Goal: Task Accomplishment & Management: Manage account settings

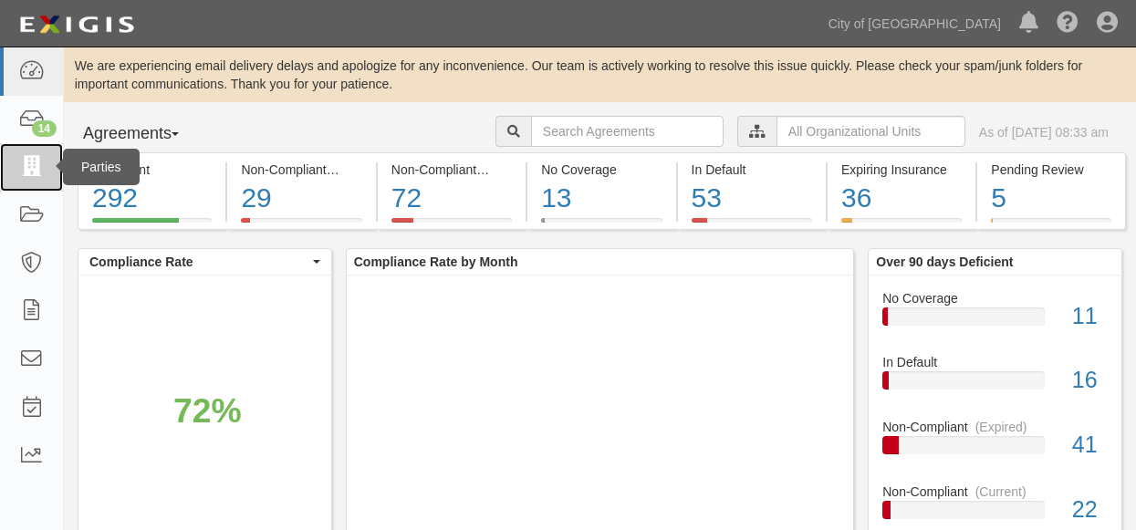
click at [23, 170] on icon at bounding box center [31, 167] width 26 height 21
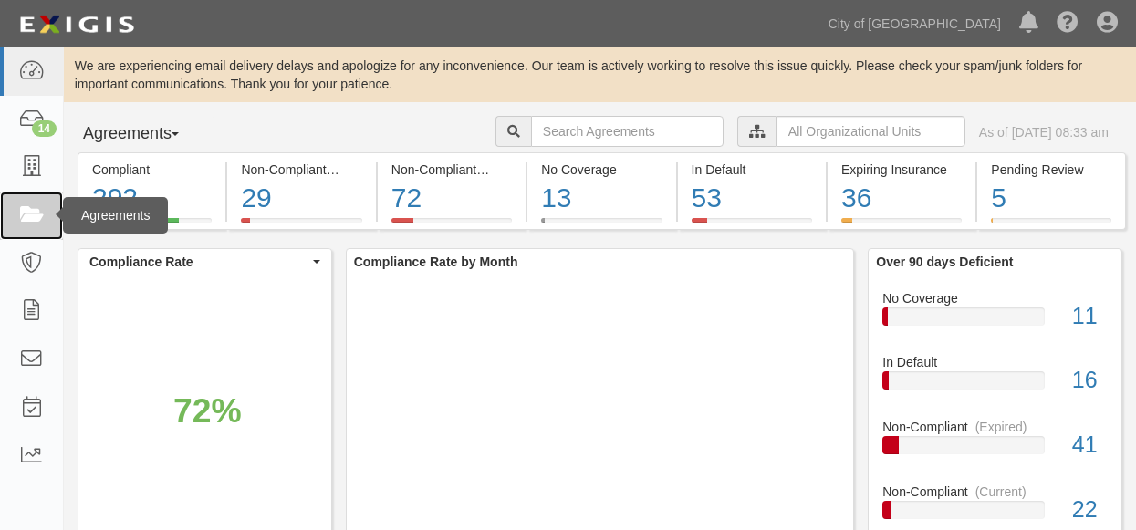
click at [34, 211] on icon at bounding box center [31, 215] width 26 height 21
click at [19, 215] on icon at bounding box center [31, 215] width 26 height 21
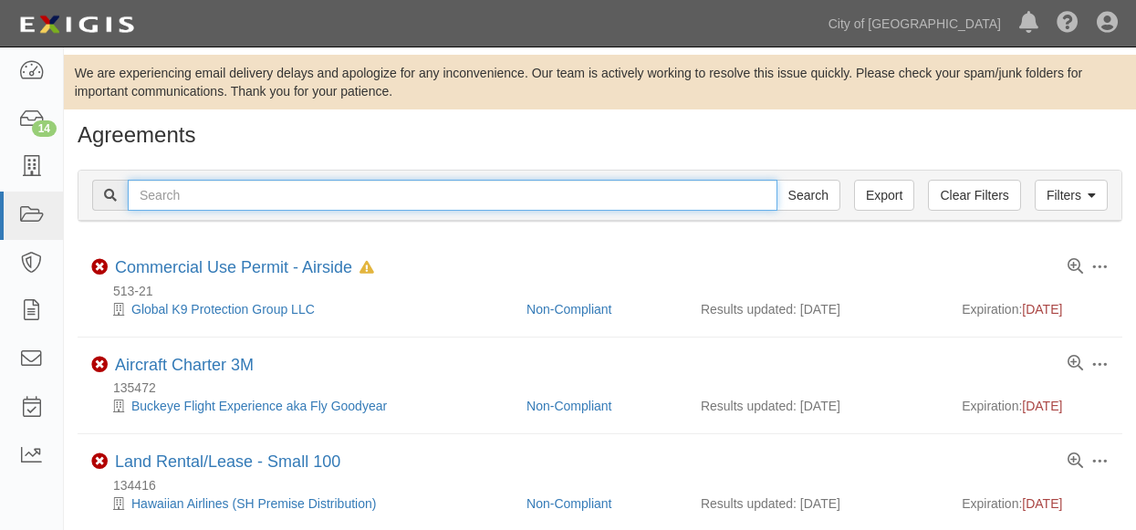
click at [288, 195] on input "text" at bounding box center [453, 195] width 650 height 31
type input "157638-0"
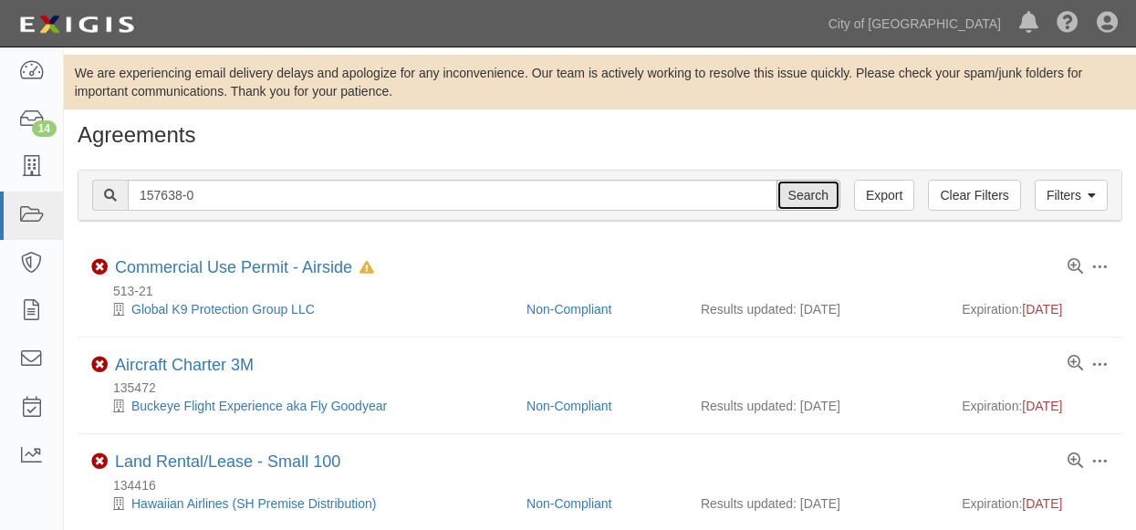
click at [816, 197] on input "Search" at bounding box center [808, 195] width 64 height 31
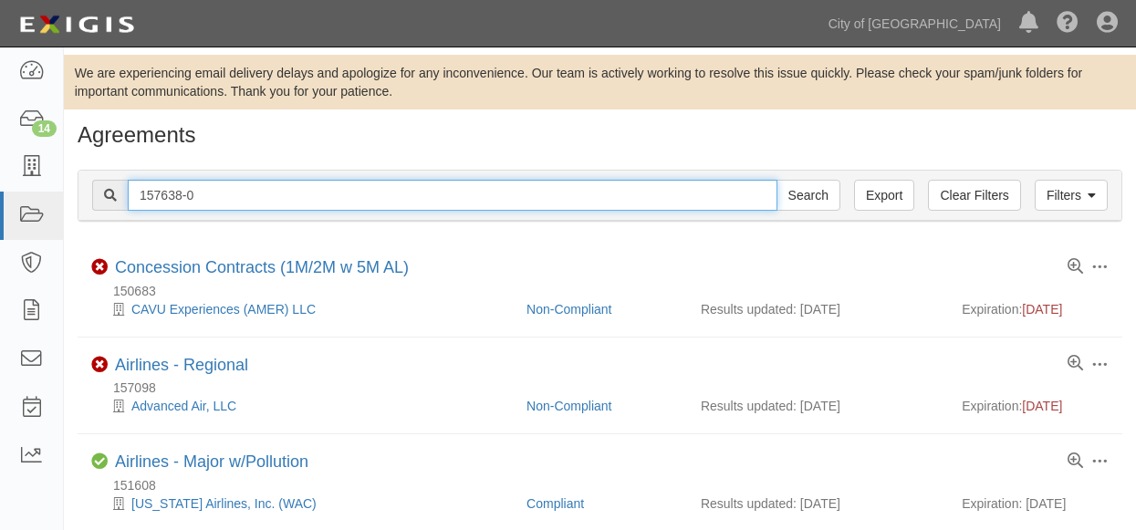
click at [270, 194] on input "157638-0" at bounding box center [453, 195] width 650 height 31
type input "157638"
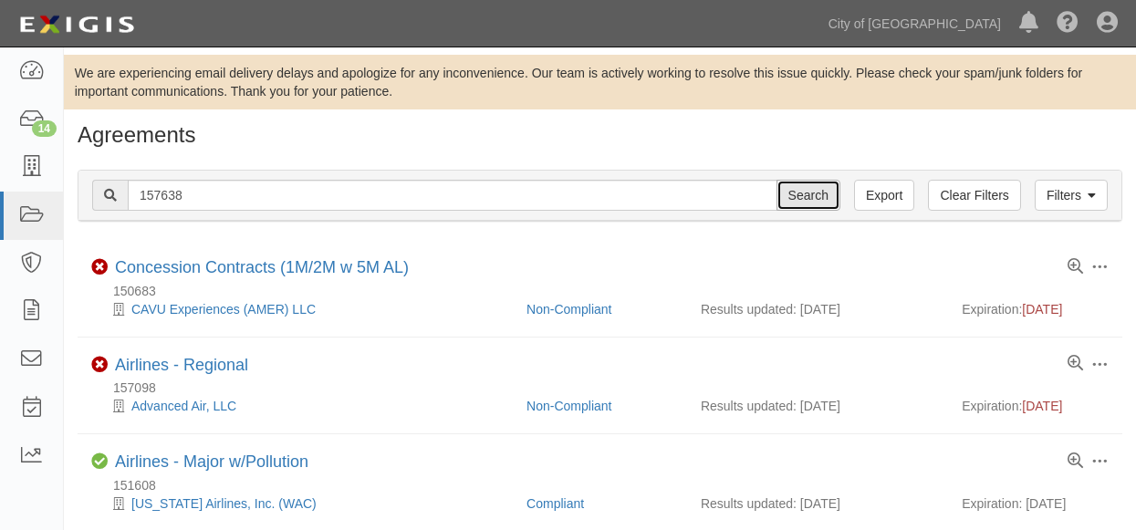
click at [805, 195] on input "Search" at bounding box center [808, 195] width 64 height 31
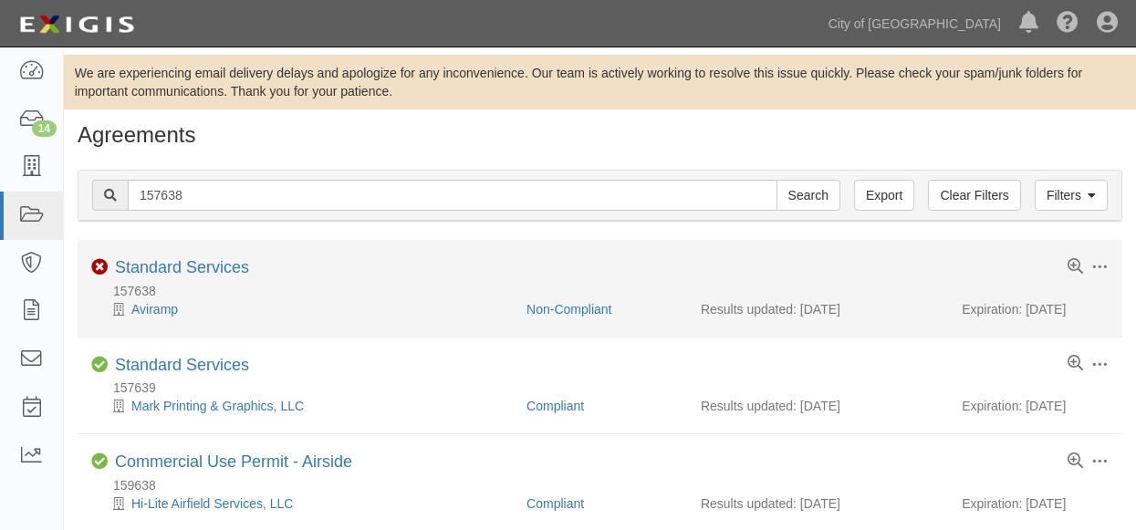
click at [580, 300] on div "Non-Compliant" at bounding box center [600, 309] width 174 height 18
click at [578, 308] on link "Non-Compliant" at bounding box center [568, 309] width 85 height 15
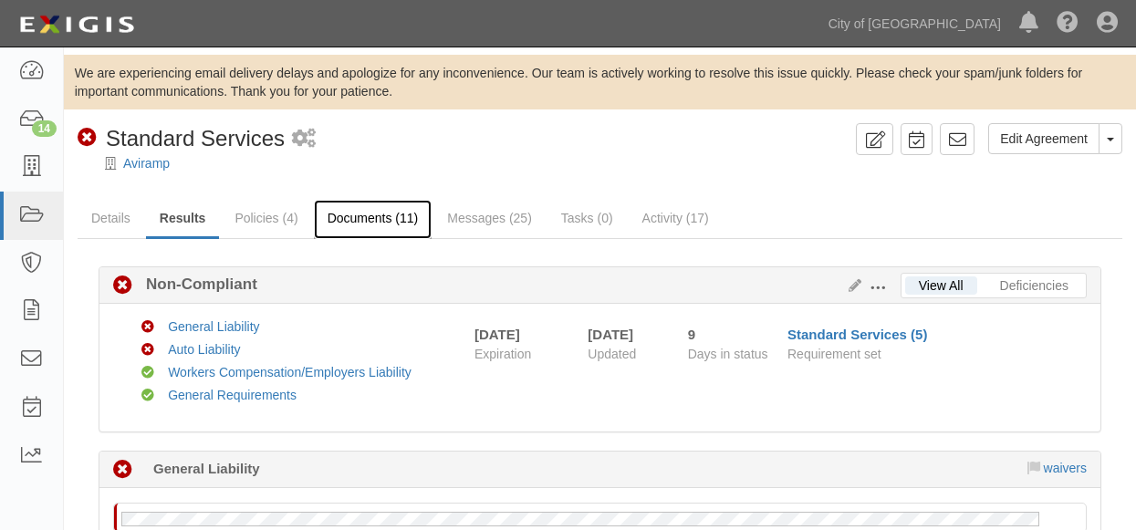
click at [370, 218] on link "Documents (11)" at bounding box center [373, 219] width 119 height 39
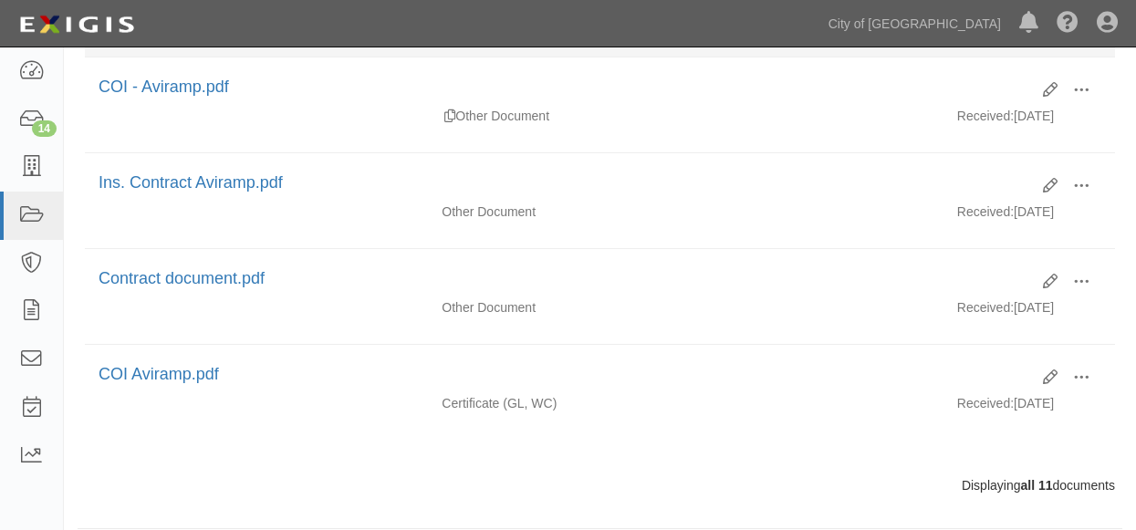
scroll to position [1063, 0]
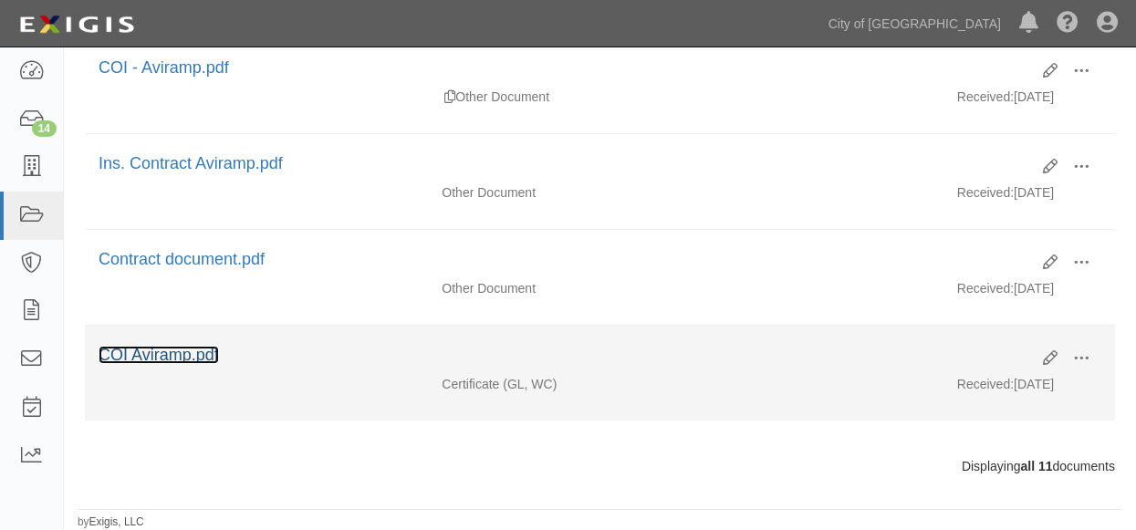
click at [157, 358] on link "COI Aviramp.pdf" at bounding box center [159, 355] width 120 height 18
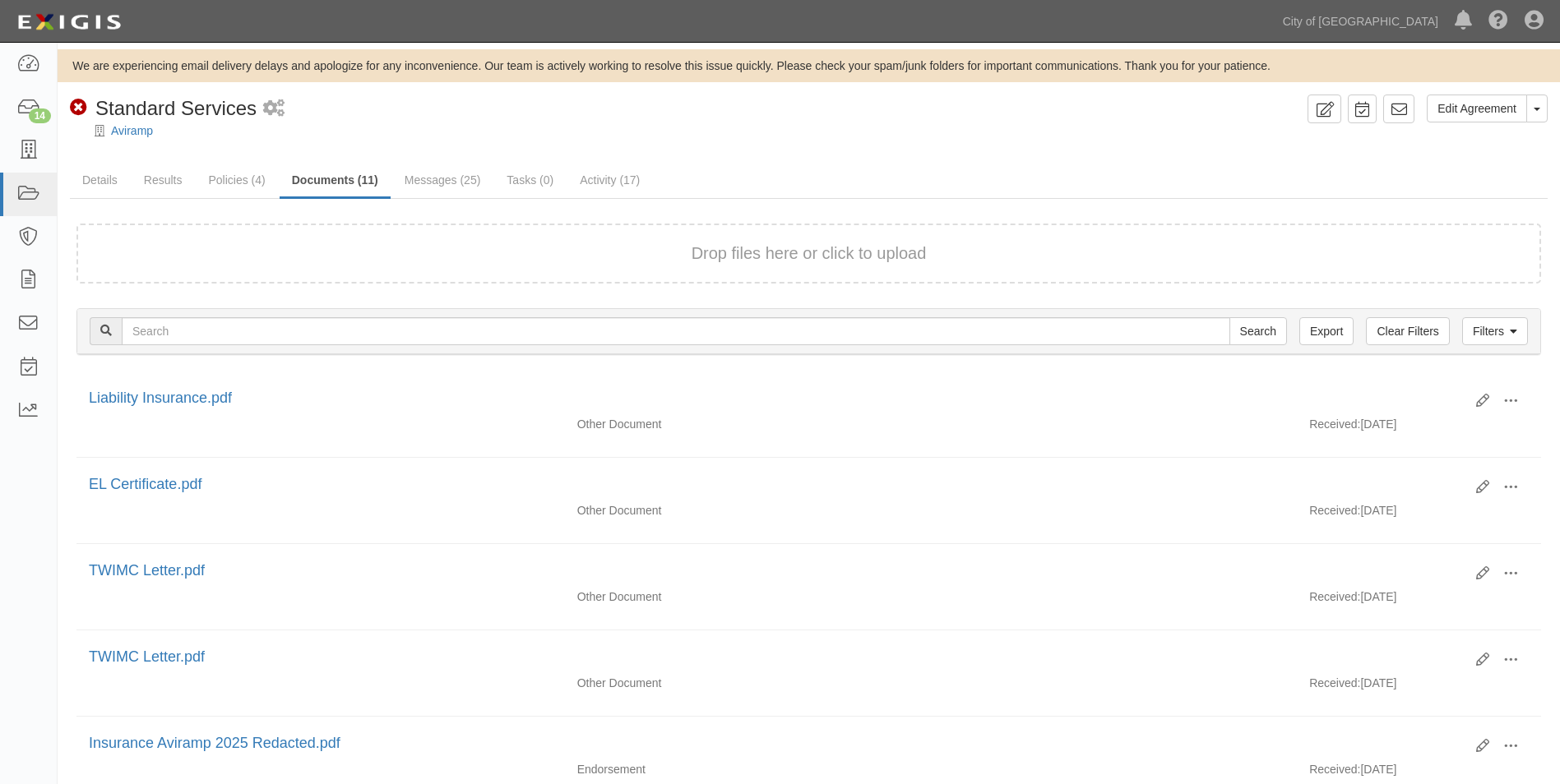
scroll to position [634, 0]
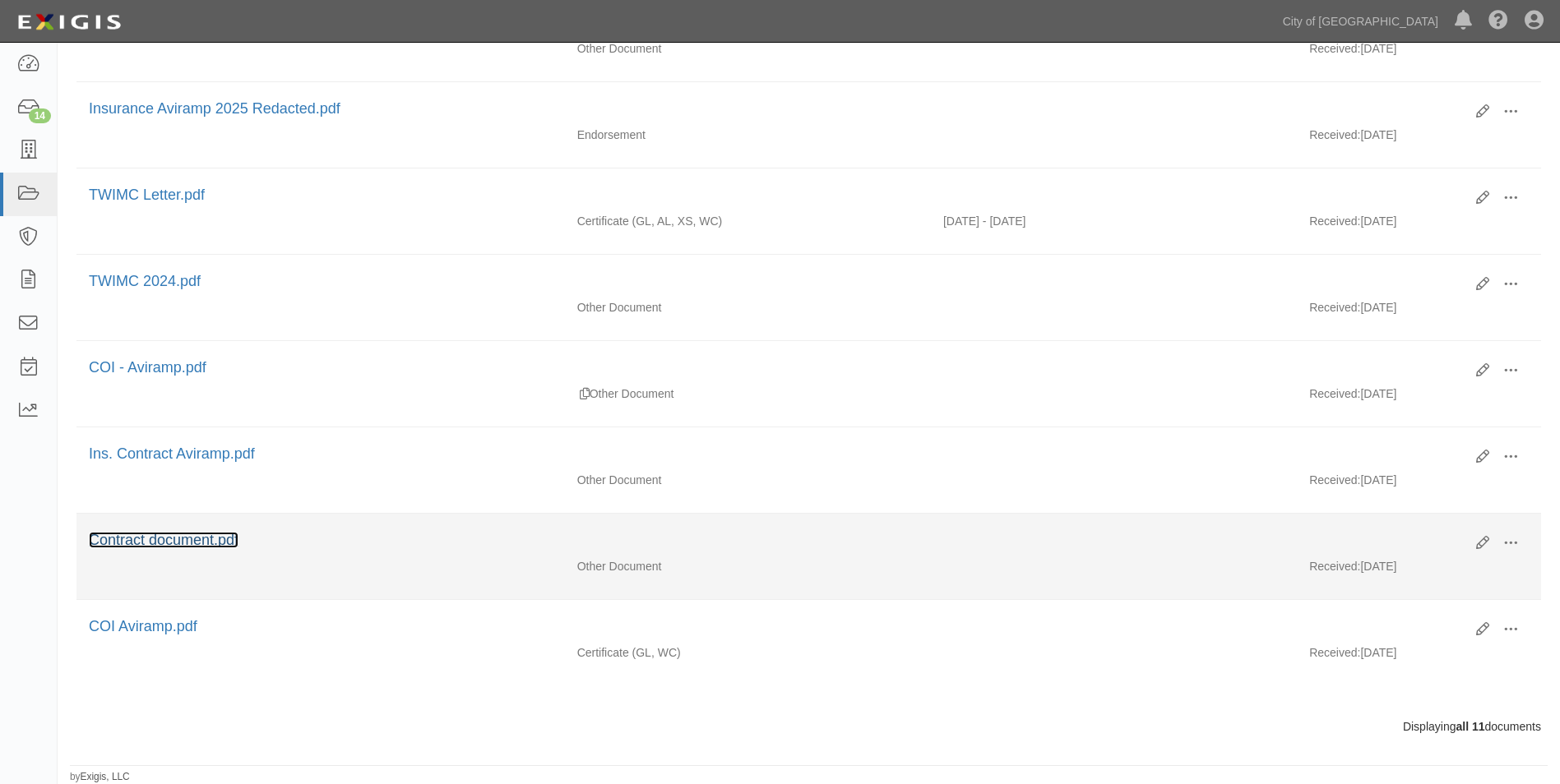
click at [152, 537] on link "Contract document.pdf" at bounding box center [164, 540] width 150 height 16
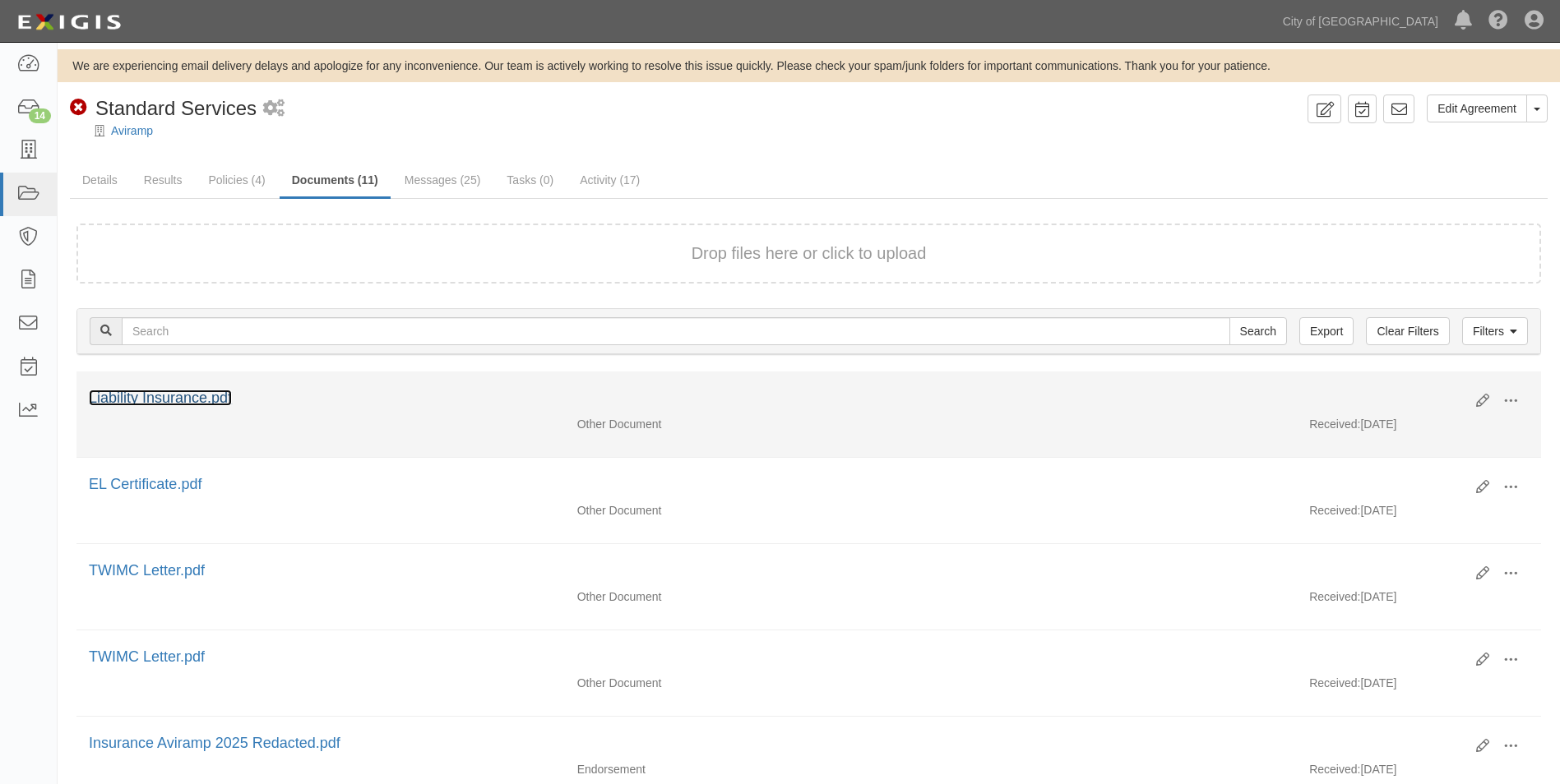
click at [173, 397] on link "Liability Insurance.pdf" at bounding box center [160, 397] width 143 height 16
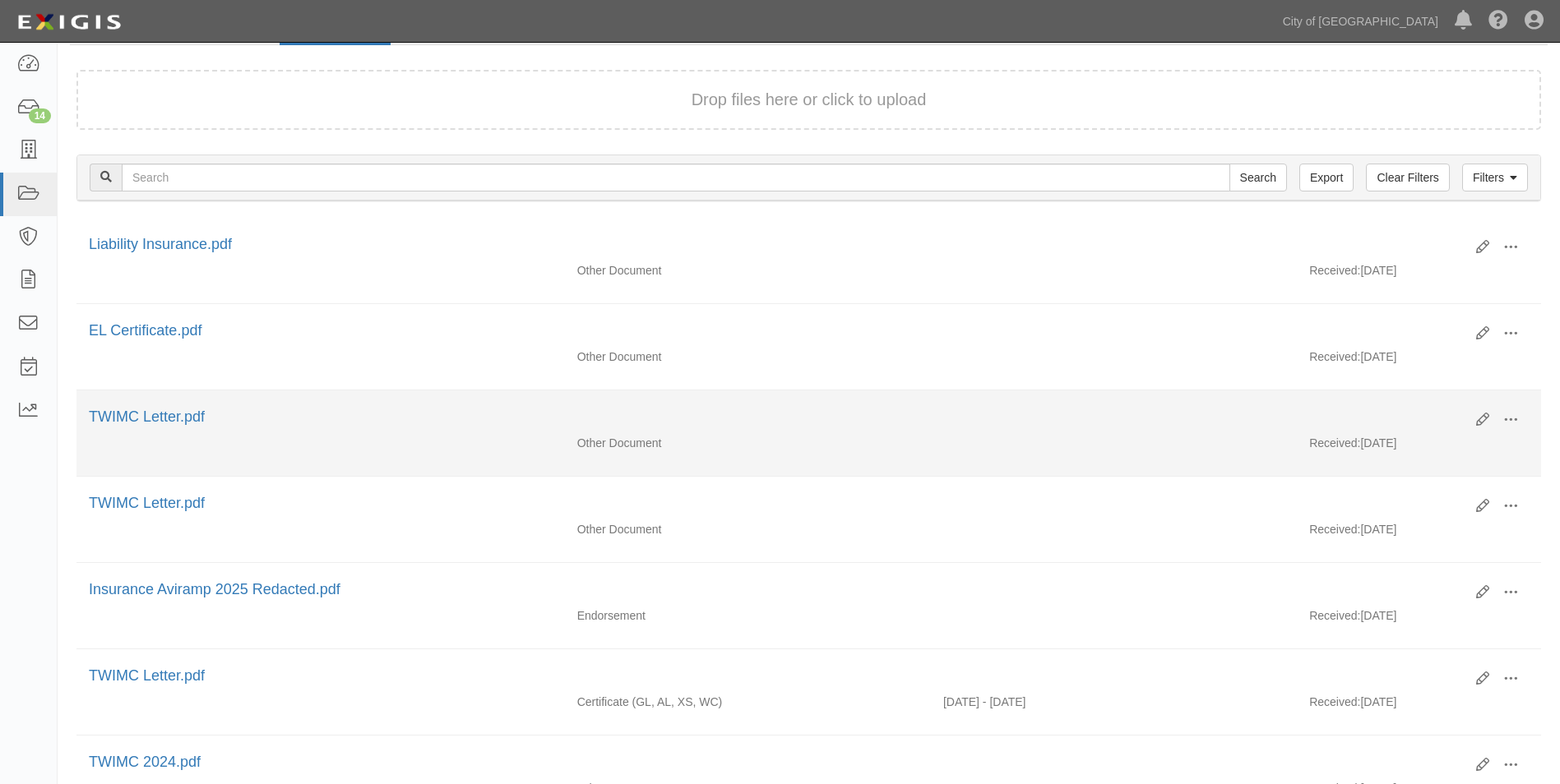
scroll to position [164, 0]
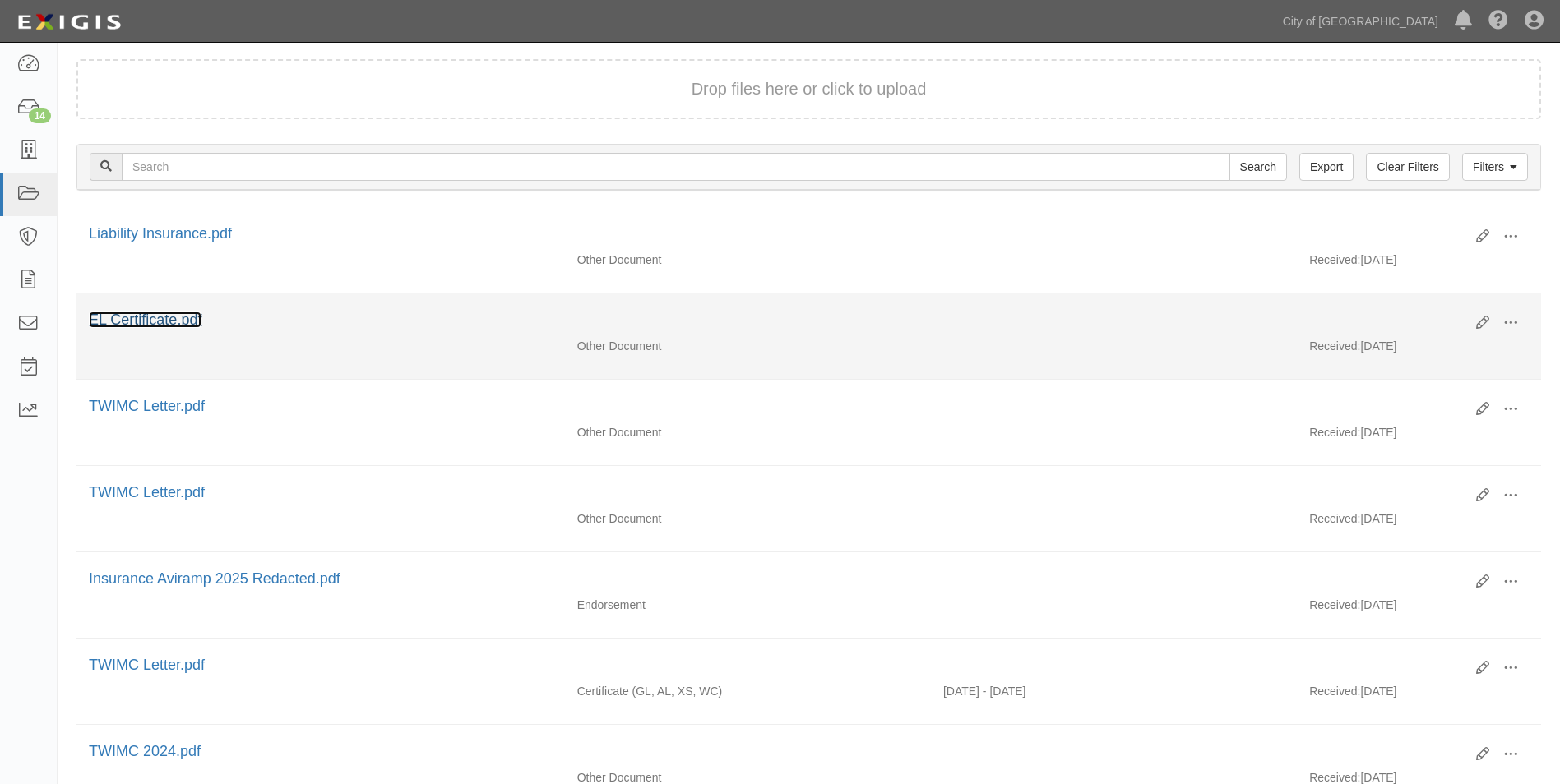
click at [162, 314] on link "EL Certificate.pdf" at bounding box center [145, 320] width 113 height 16
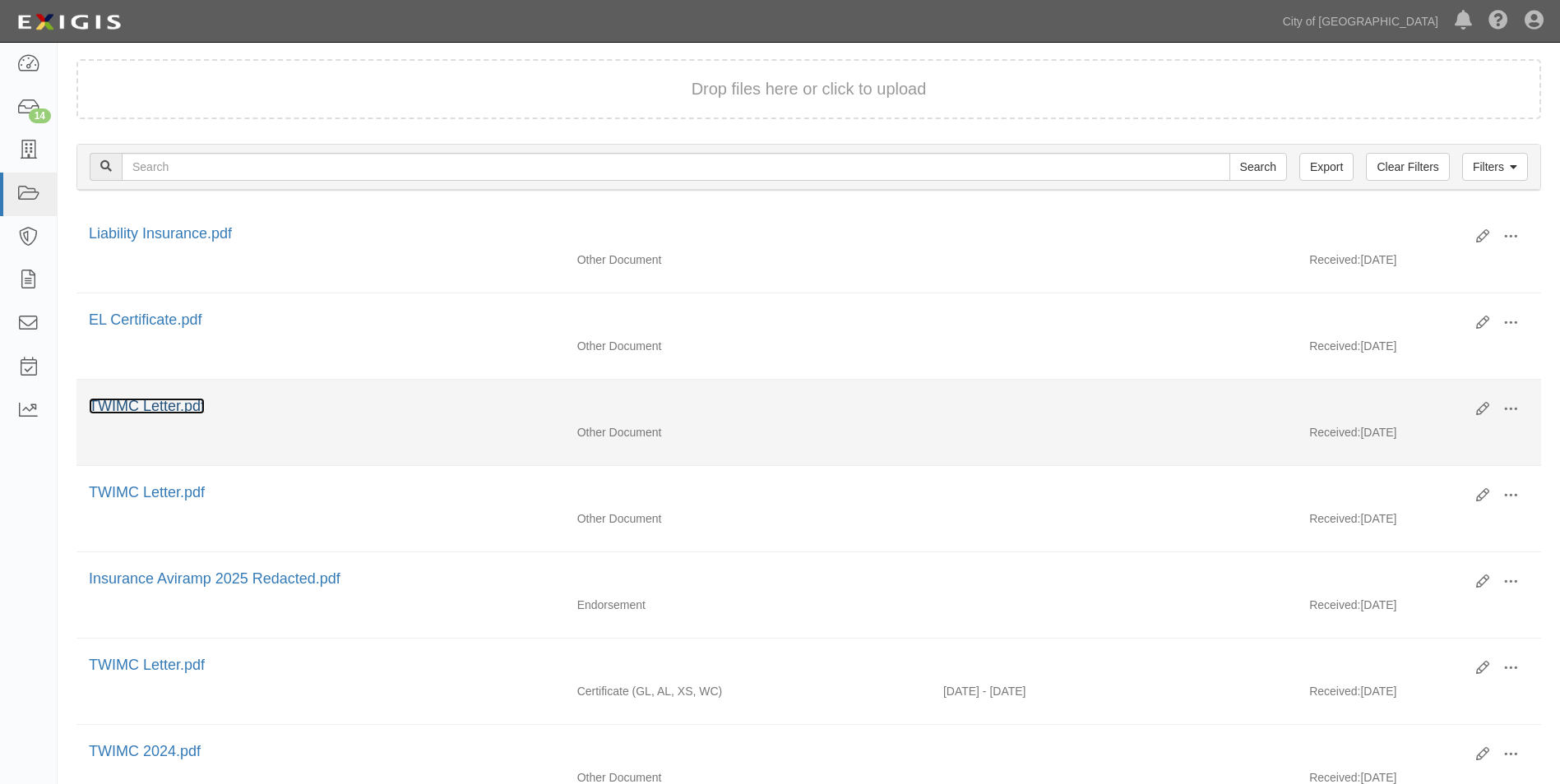
click at [163, 410] on link "TWIMC Letter.pdf" at bounding box center [147, 406] width 116 height 16
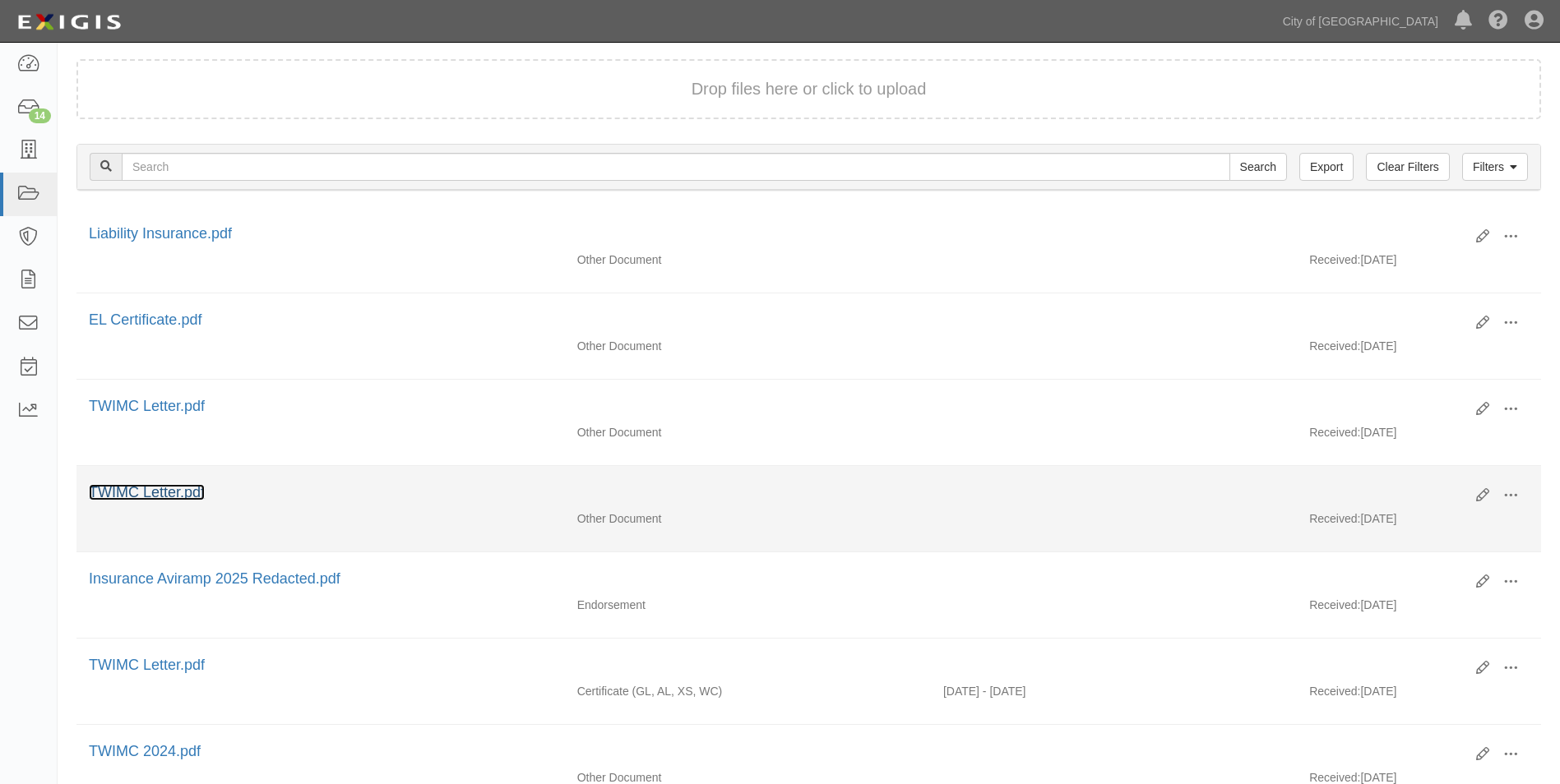
click at [151, 500] on link "TWIMC Letter.pdf" at bounding box center [147, 492] width 116 height 16
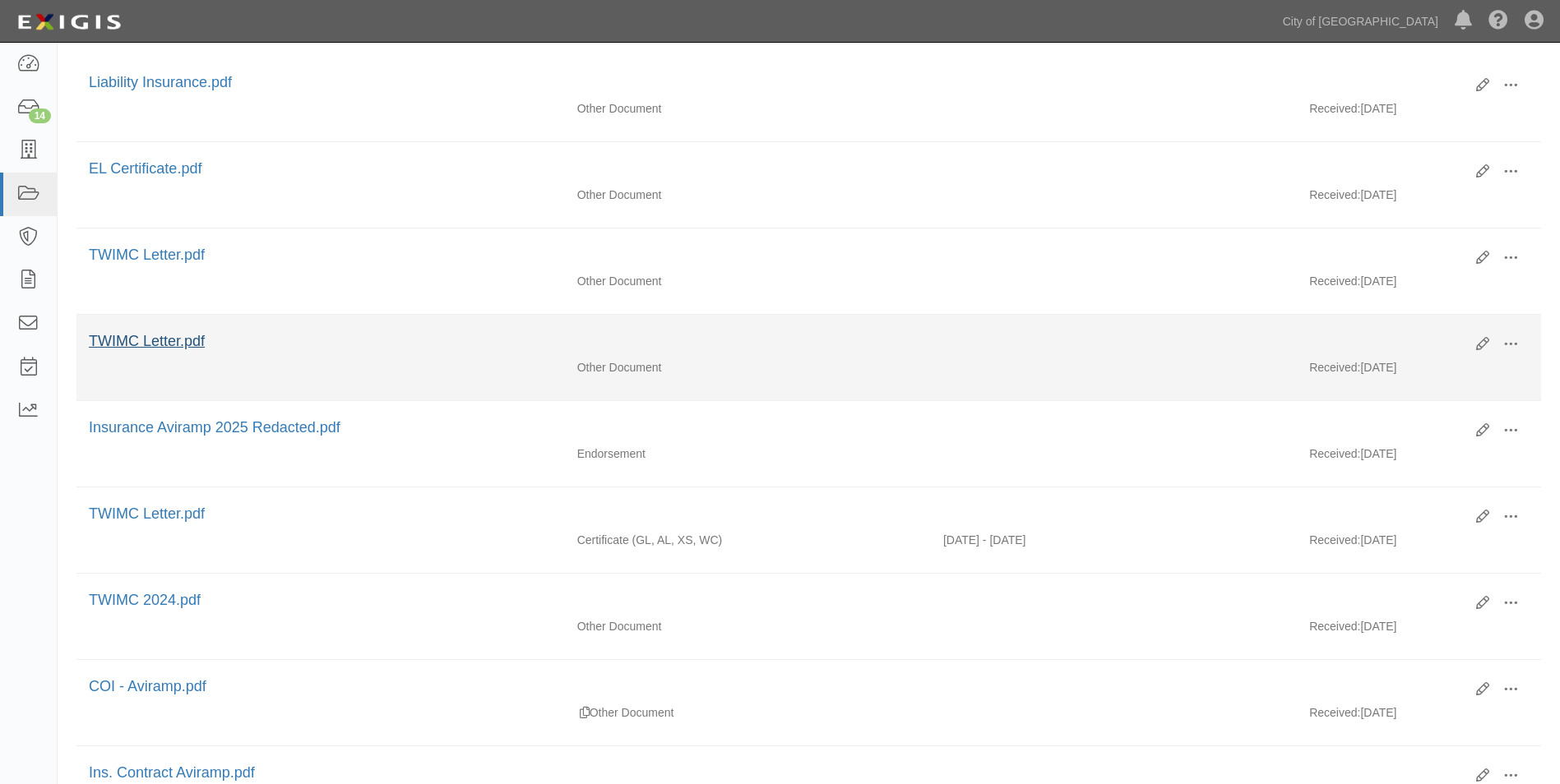
scroll to position [329, 0]
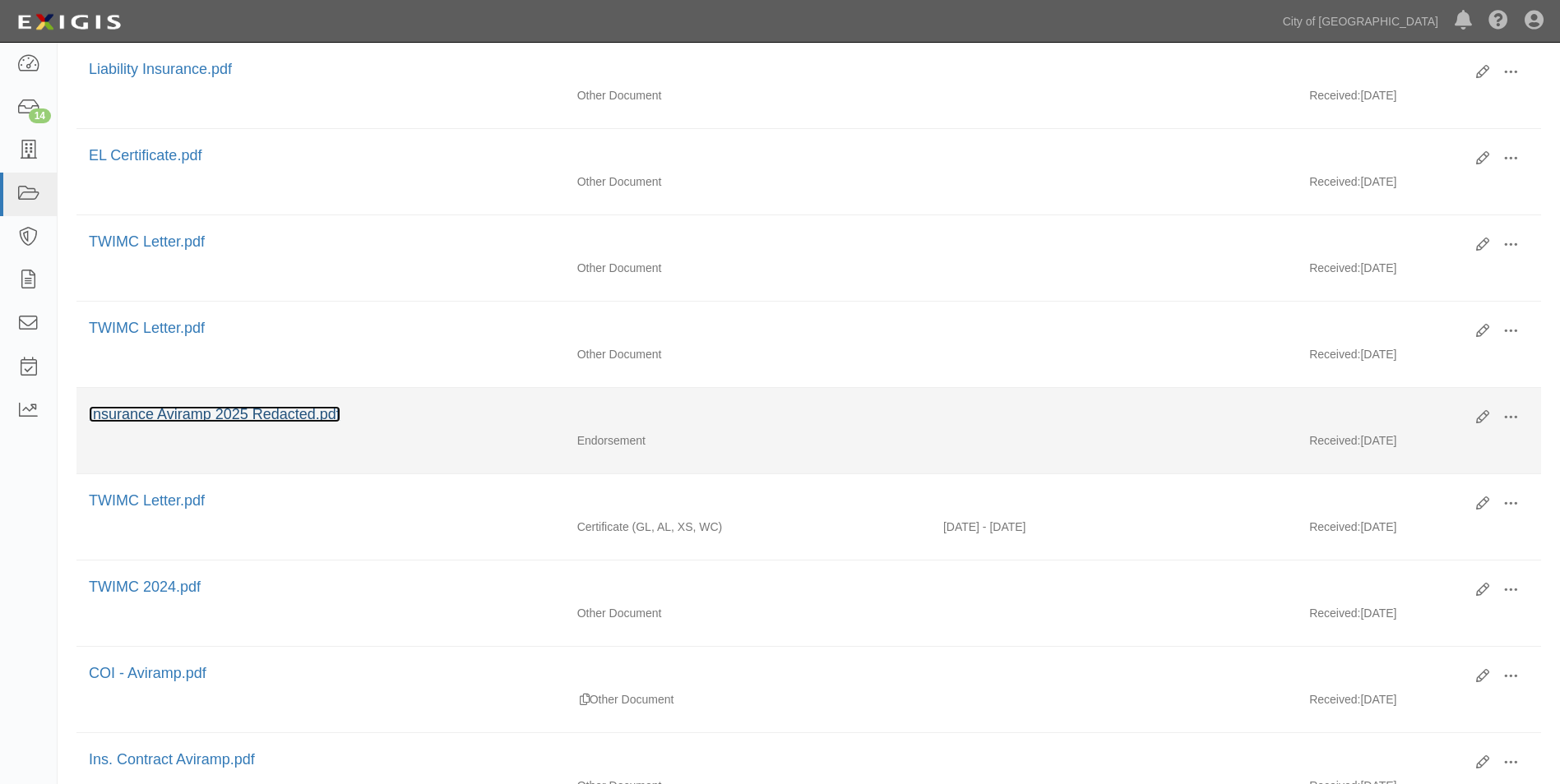
click at [286, 415] on link "Insurance Aviramp 2025 Redacted.pdf" at bounding box center [214, 415] width 251 height 16
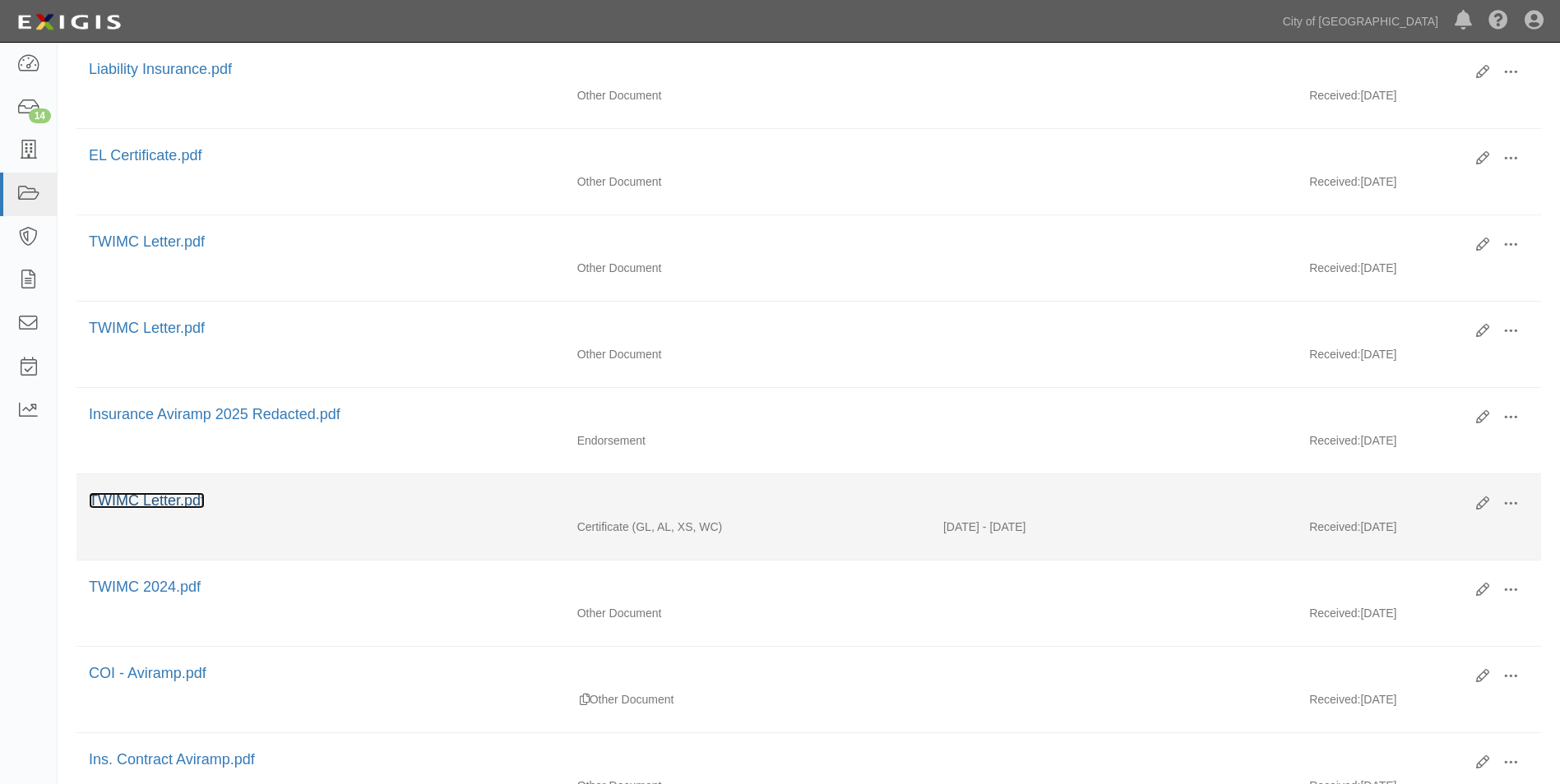
click at [175, 502] on link "TWIMC Letter.pdf" at bounding box center [147, 500] width 116 height 16
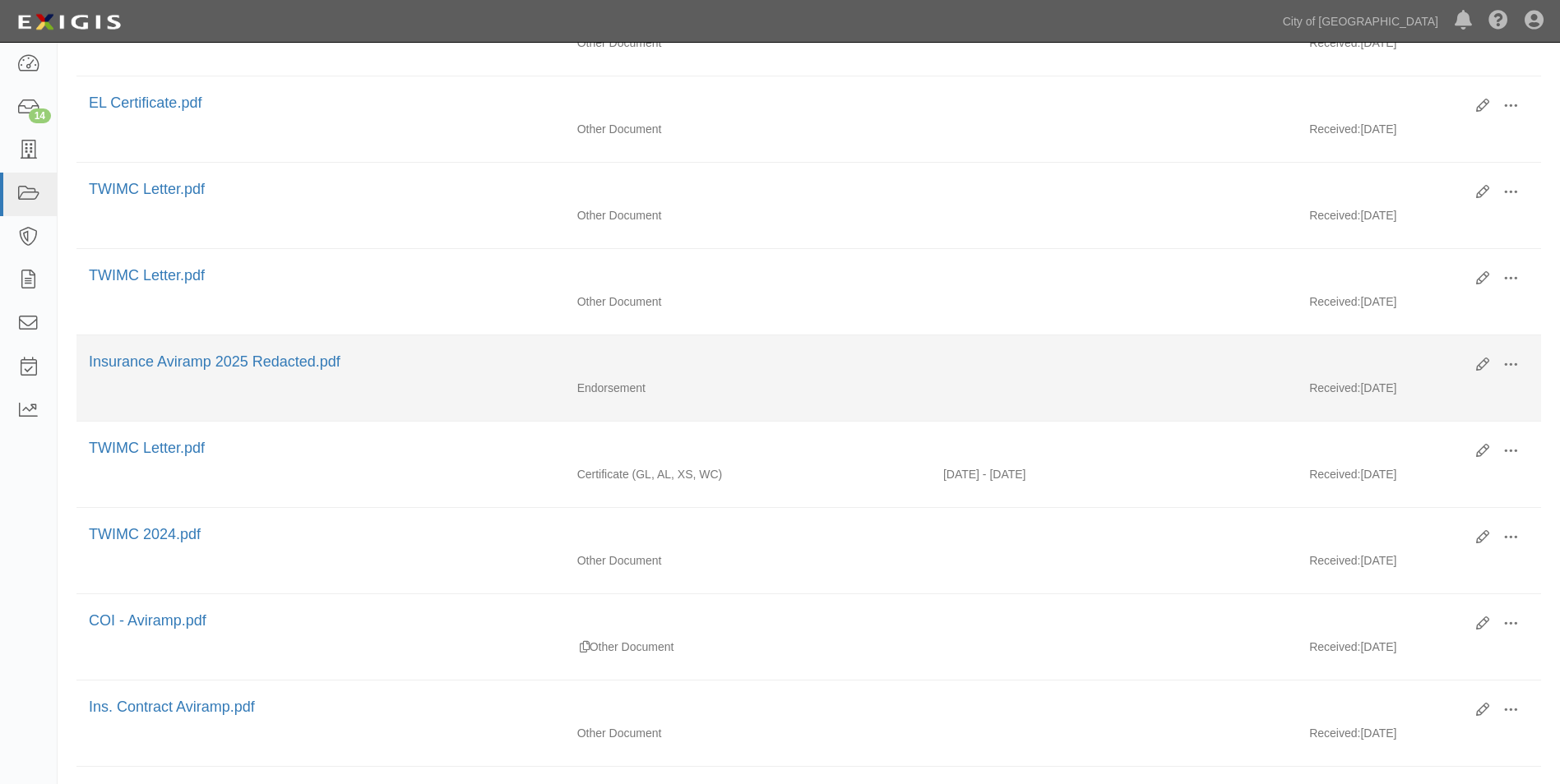
scroll to position [411, 0]
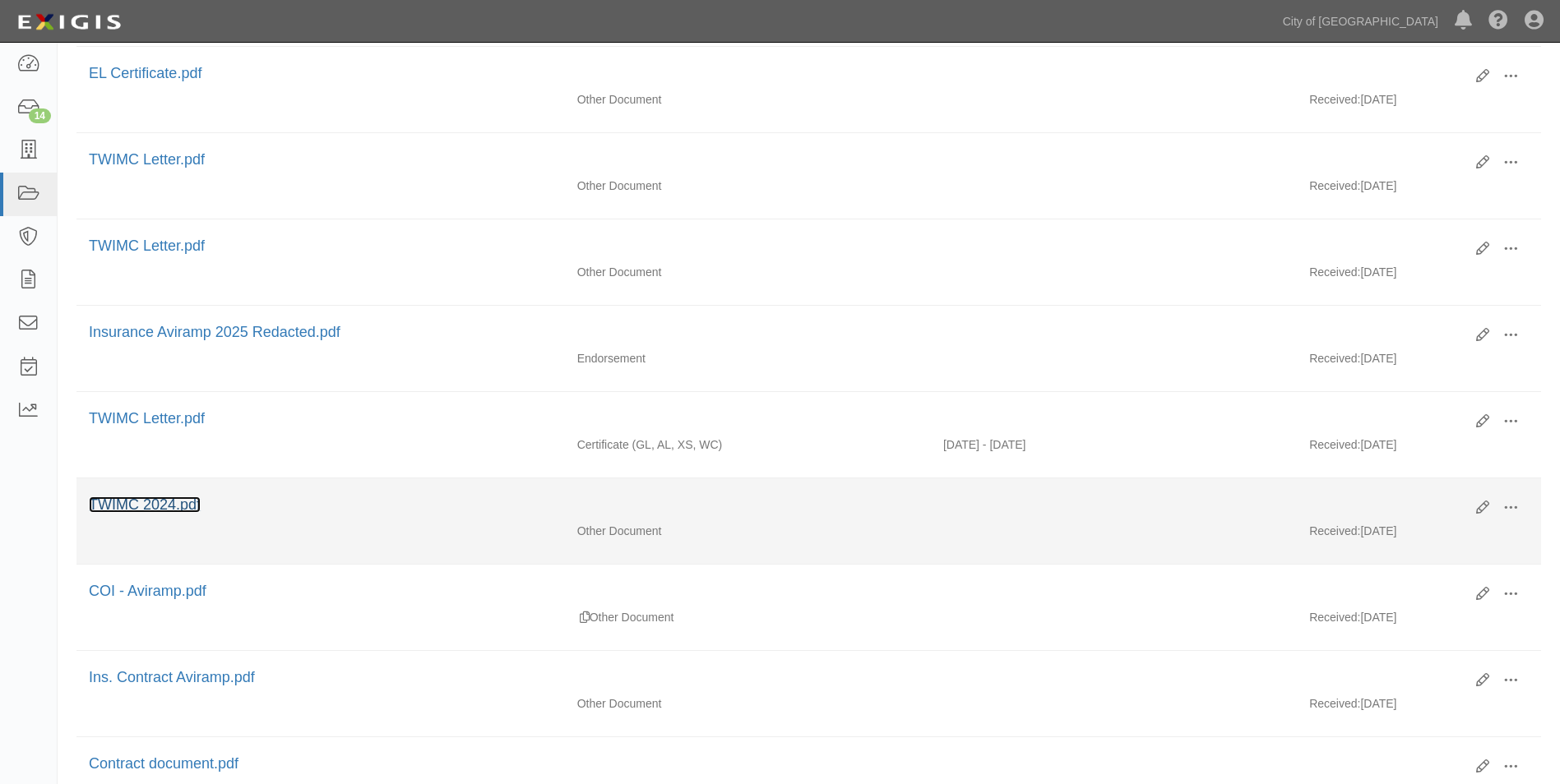
click at [140, 506] on link "TWIMC 2024.pdf" at bounding box center [145, 505] width 112 height 16
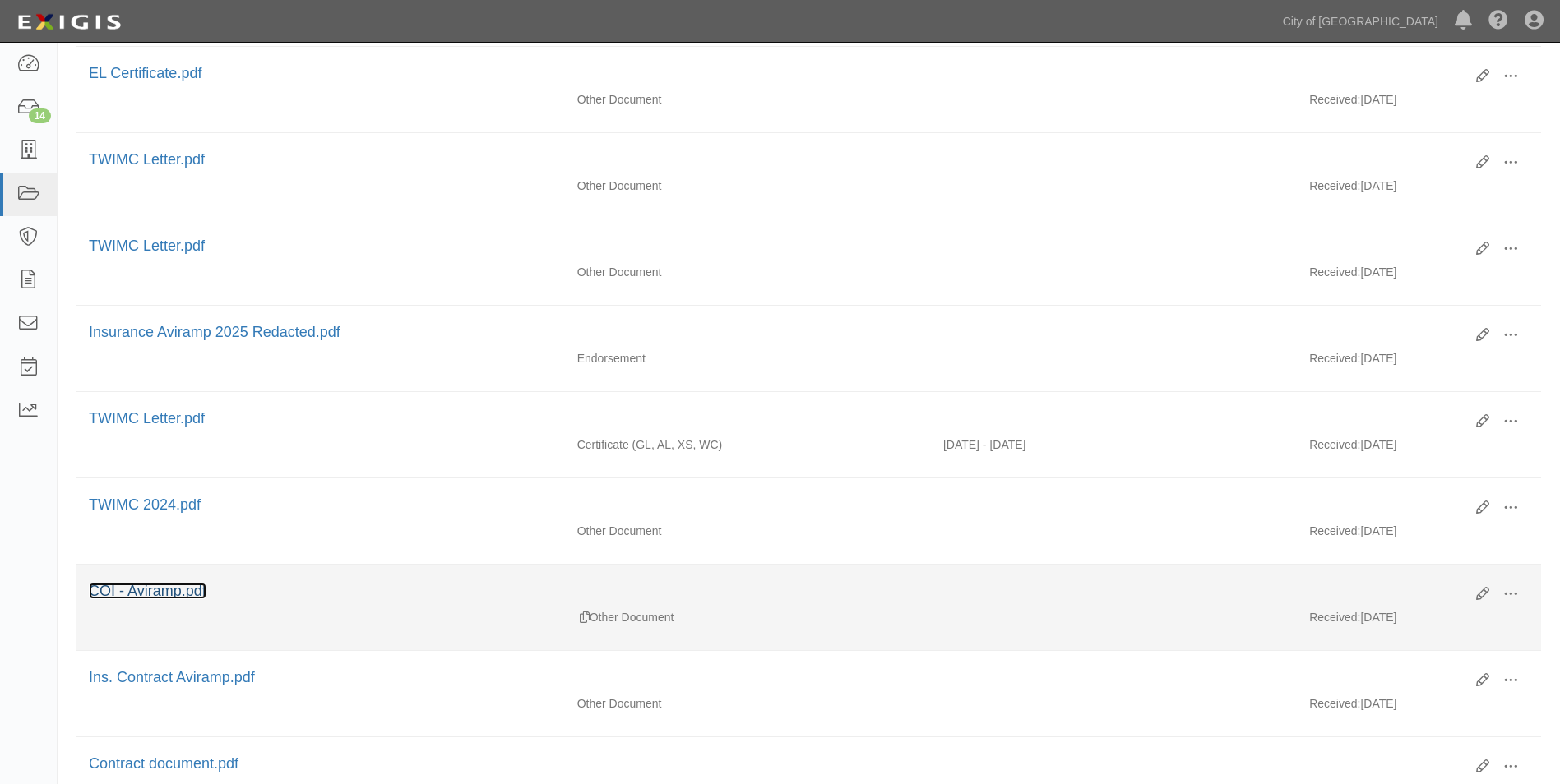
click at [183, 593] on link "COI - Aviramp.pdf" at bounding box center [148, 591] width 117 height 16
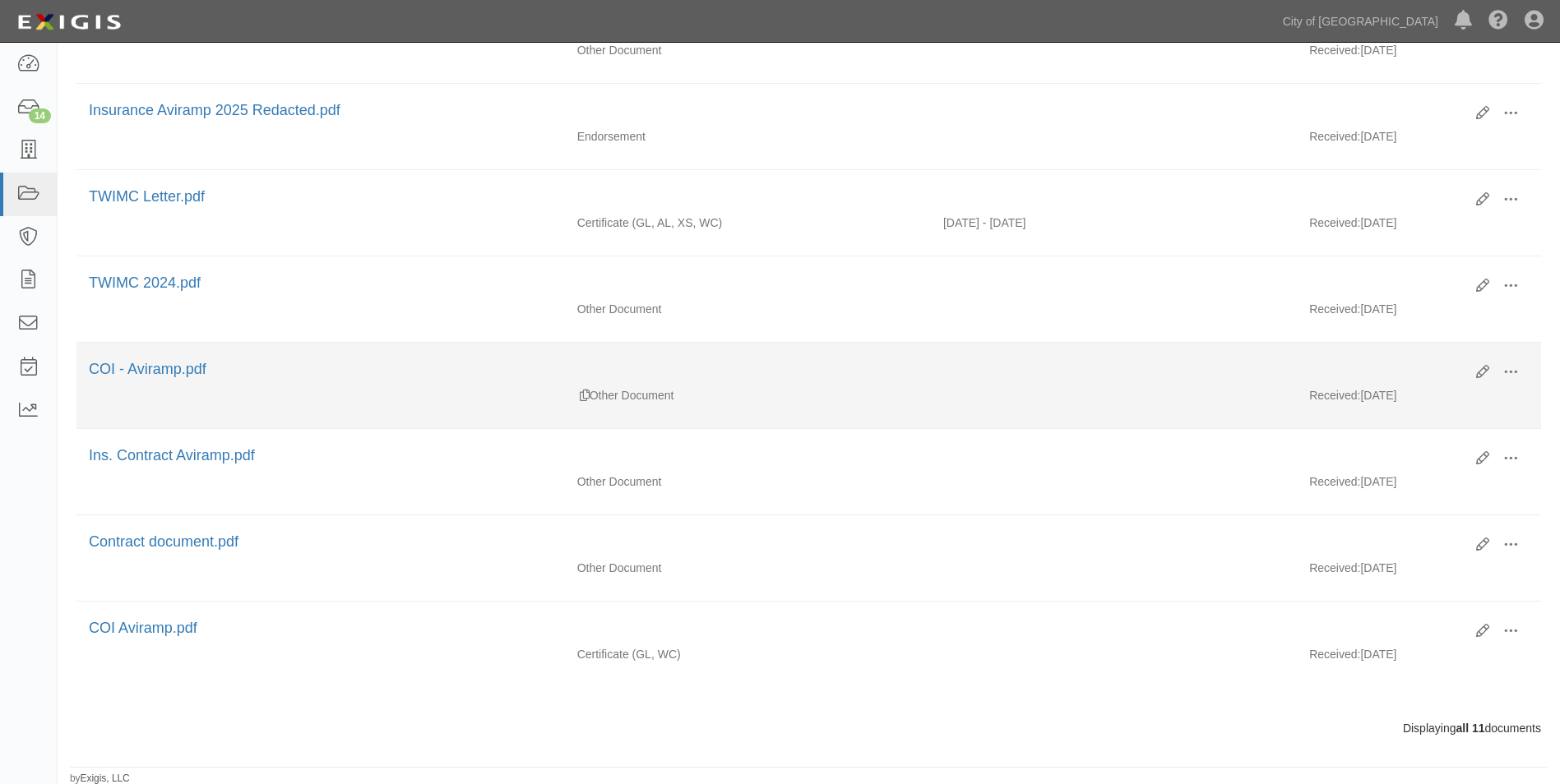
scroll to position [634, 0]
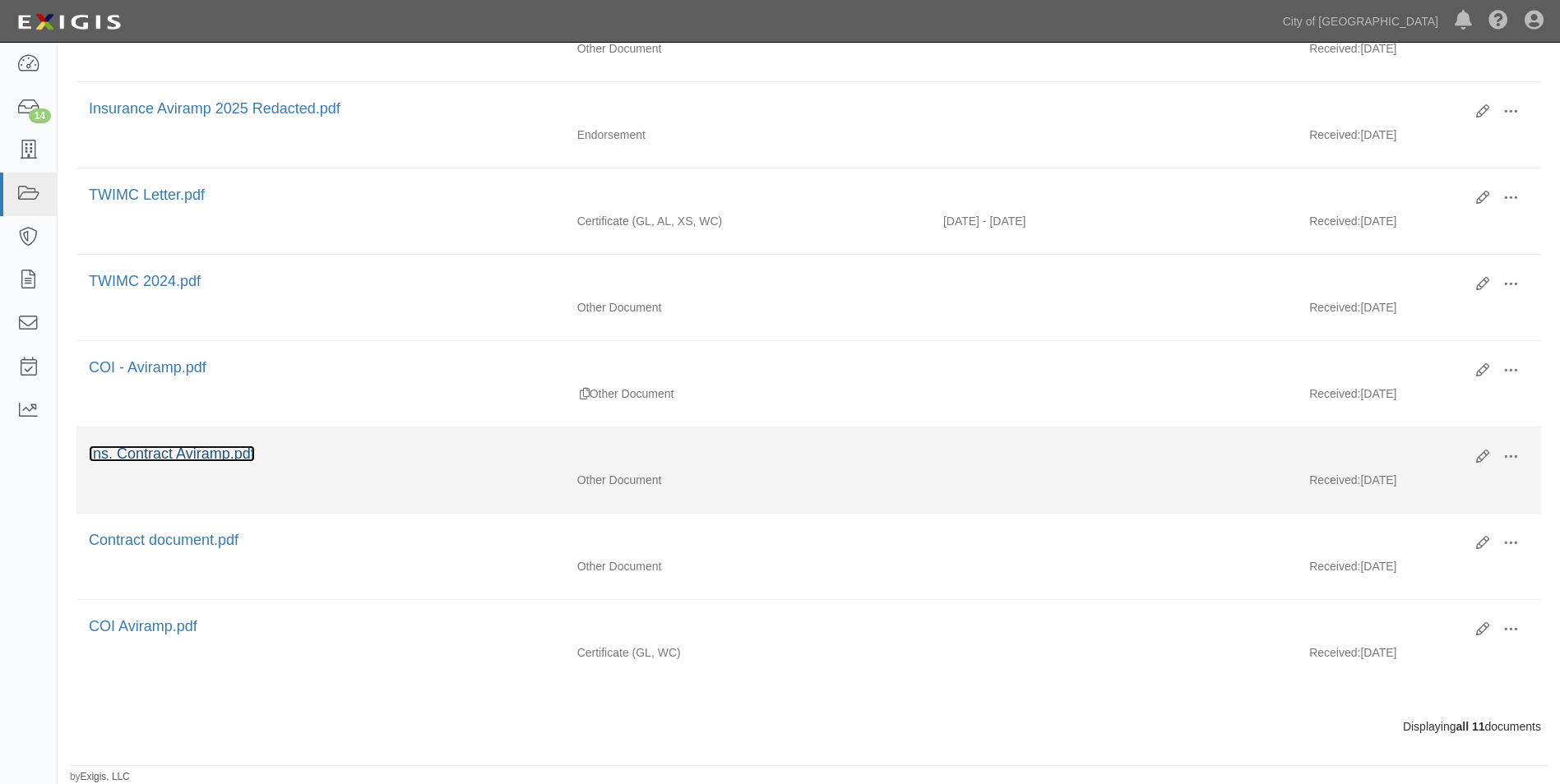
click at [201, 449] on link "Ins. Contract Aviramp.pdf" at bounding box center [172, 453] width 166 height 16
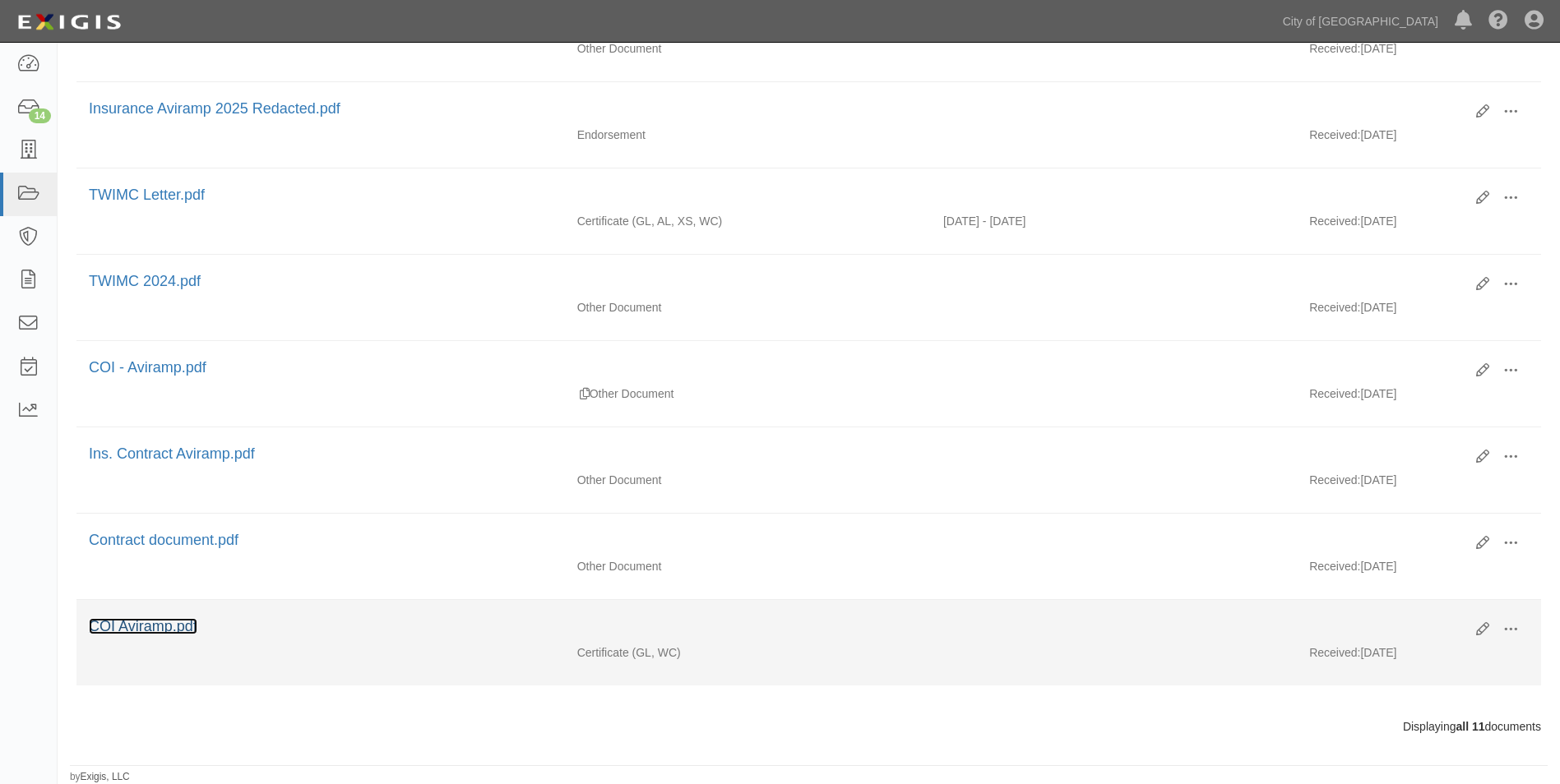
click at [173, 629] on link "COI Aviramp.pdf" at bounding box center [143, 626] width 108 height 16
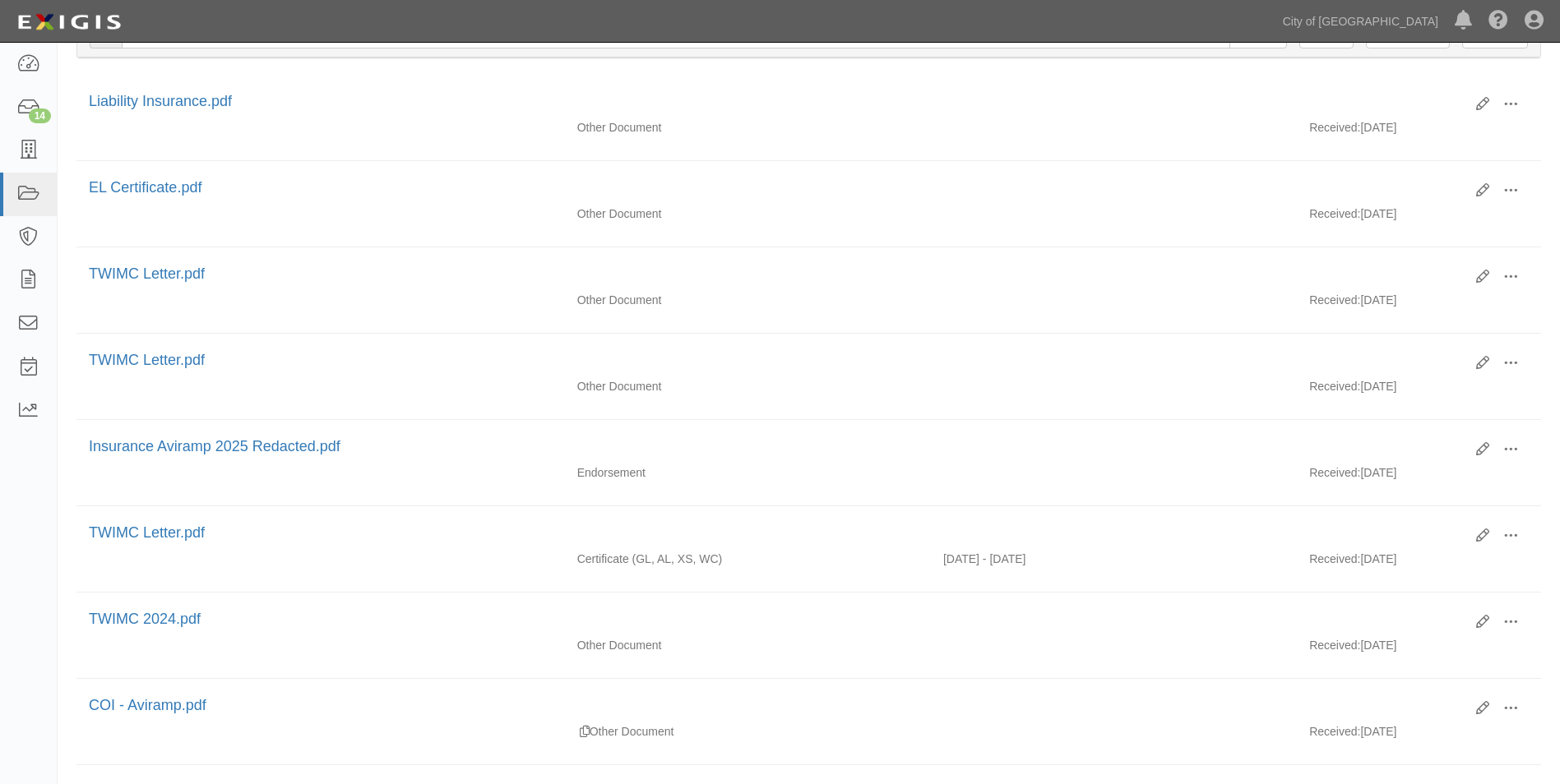
scroll to position [388, 0]
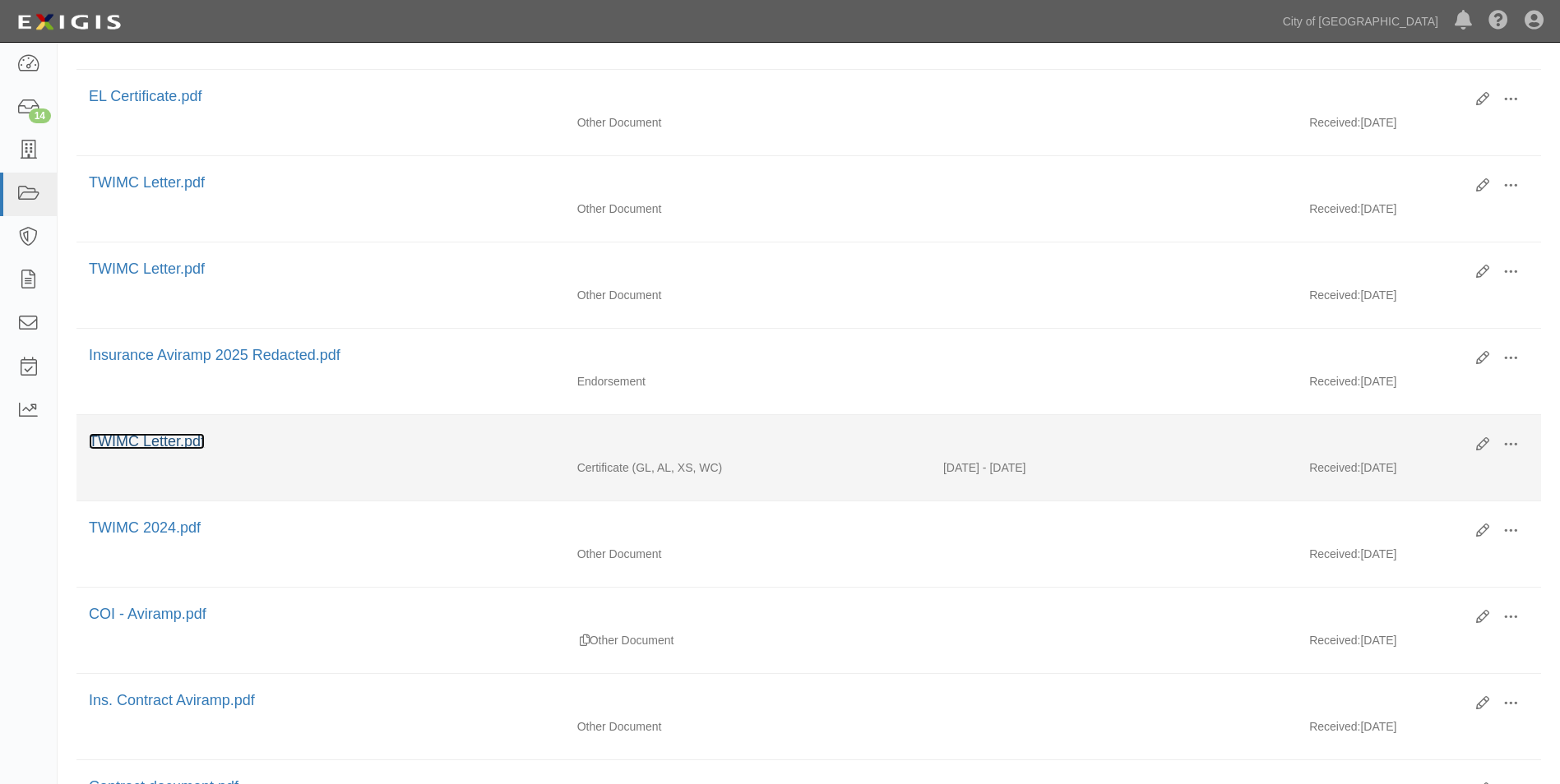
click at [173, 443] on link "TWIMC Letter.pdf" at bounding box center [147, 442] width 116 height 16
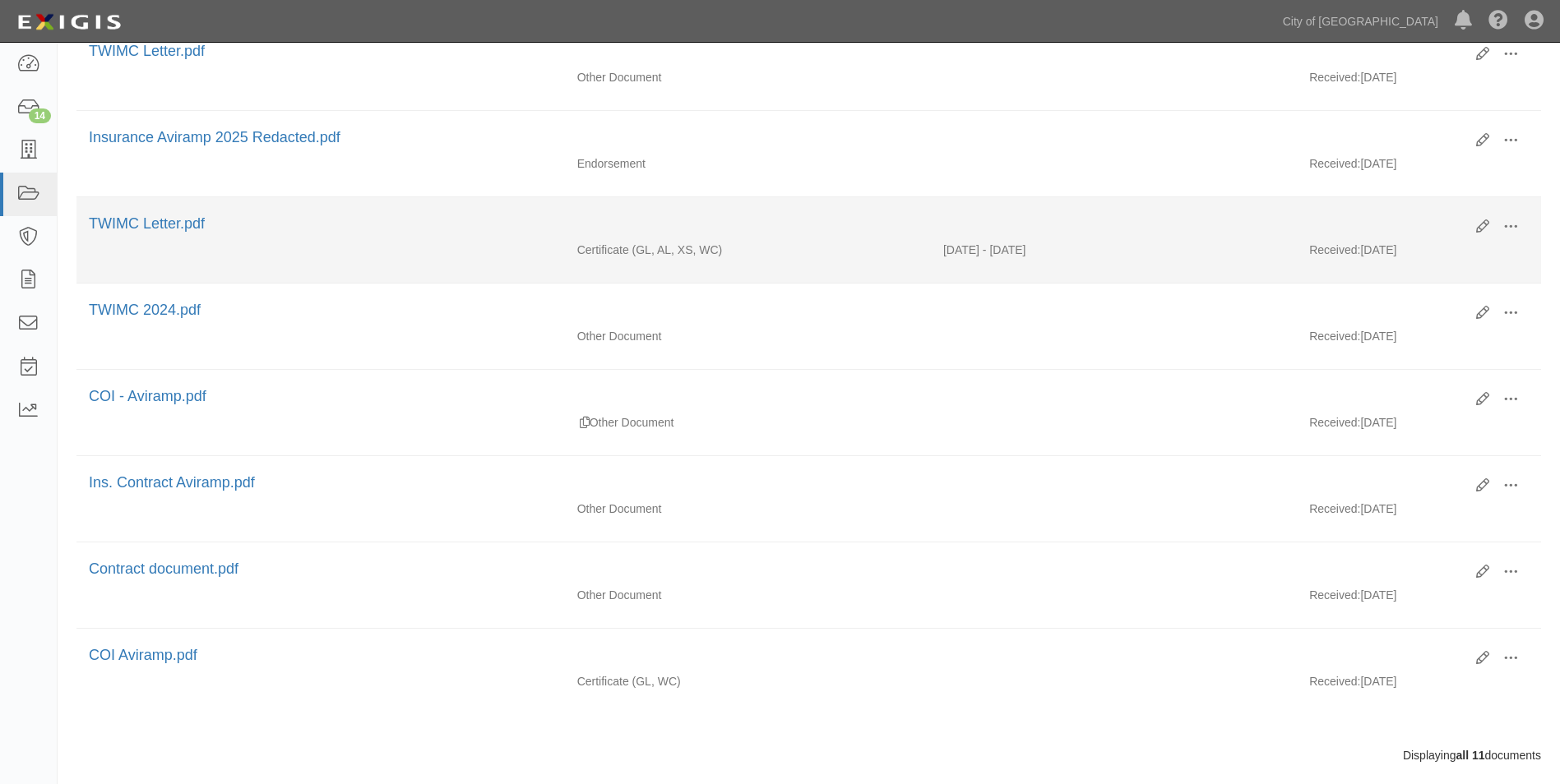
scroll to position [634, 0]
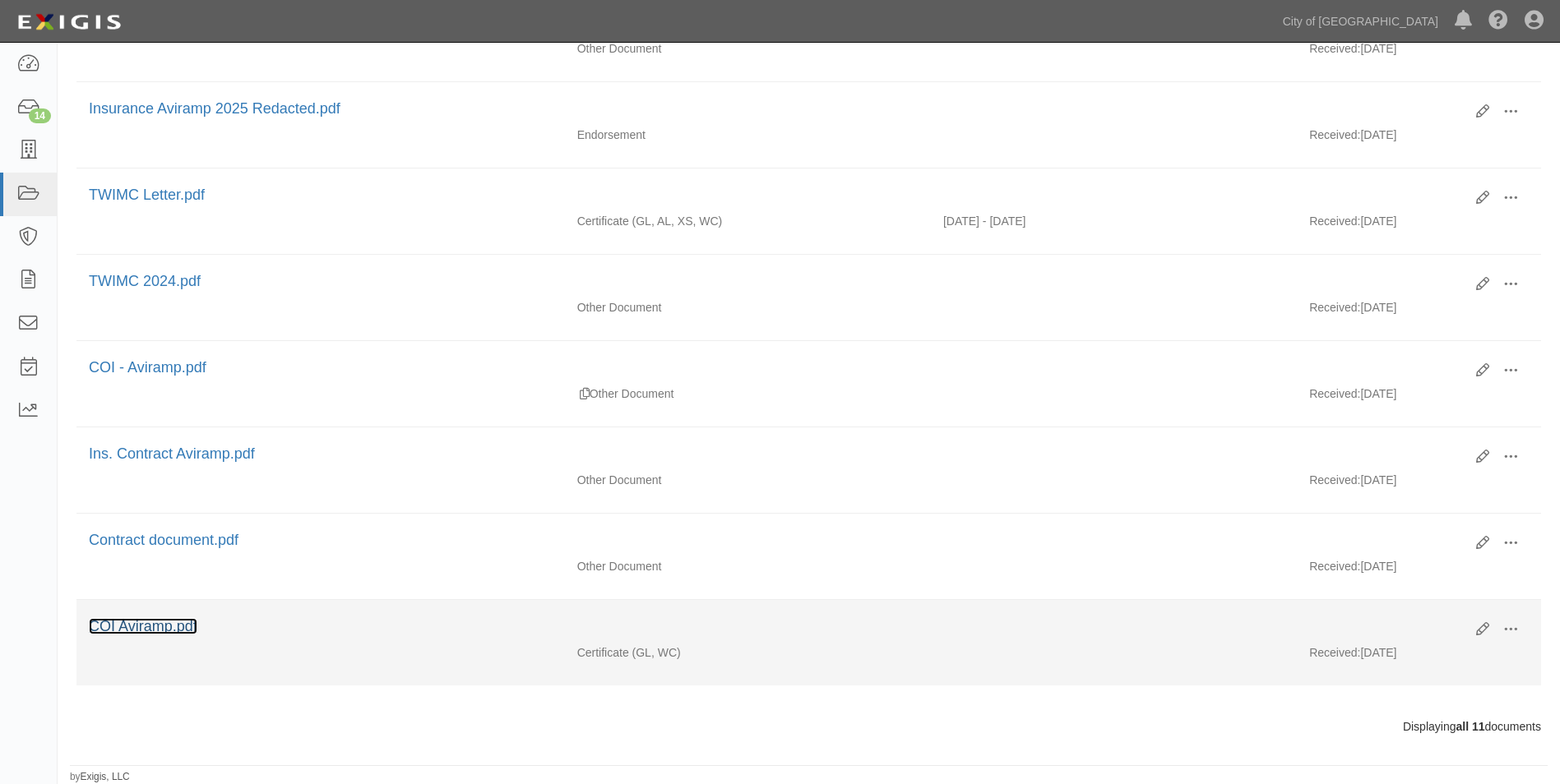
click at [160, 625] on link "COI Aviramp.pdf" at bounding box center [143, 626] width 108 height 16
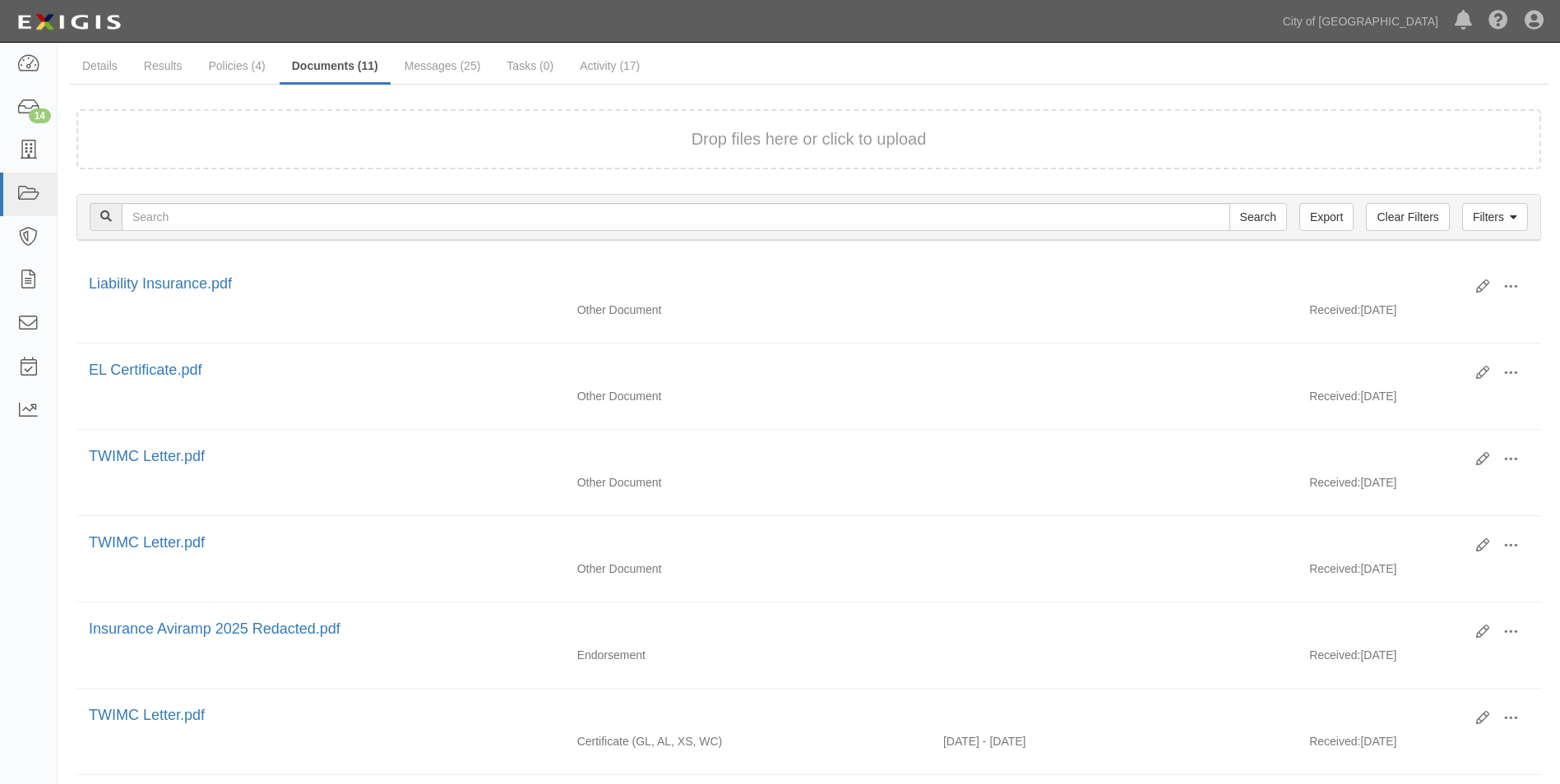
scroll to position [0, 0]
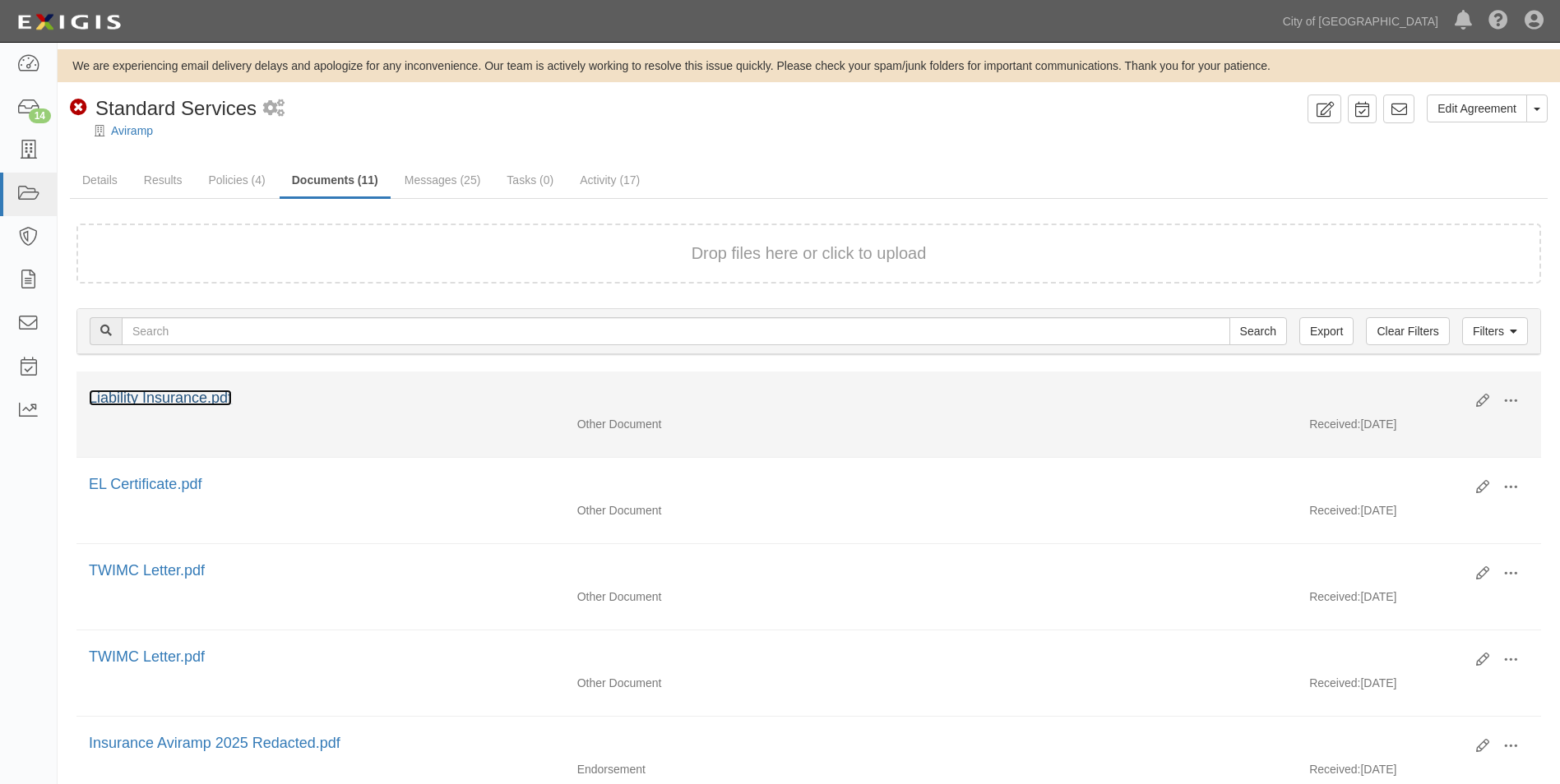
click at [183, 401] on link "Liability Insurance.pdf" at bounding box center [160, 397] width 143 height 16
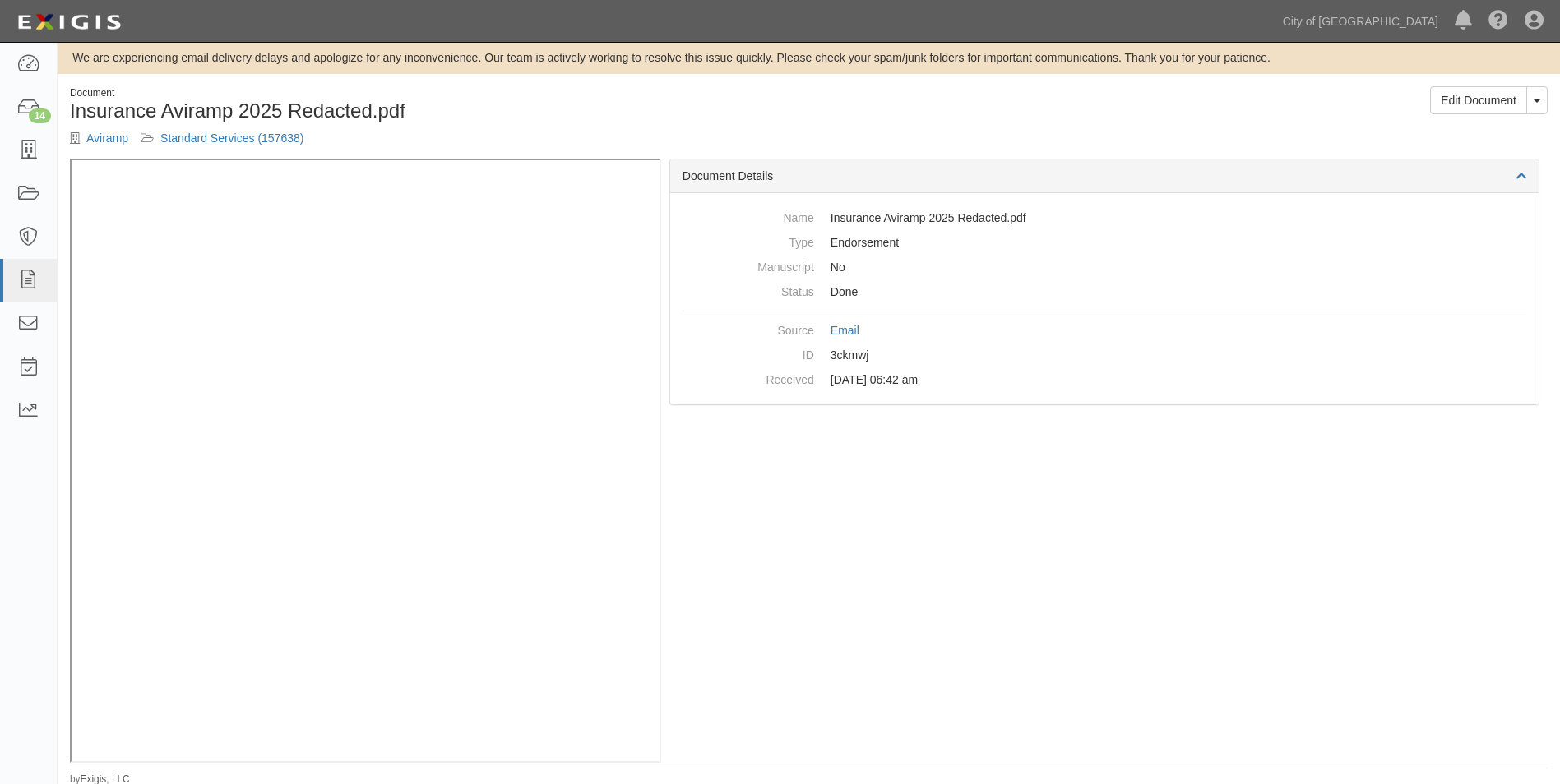
scroll to position [11, 0]
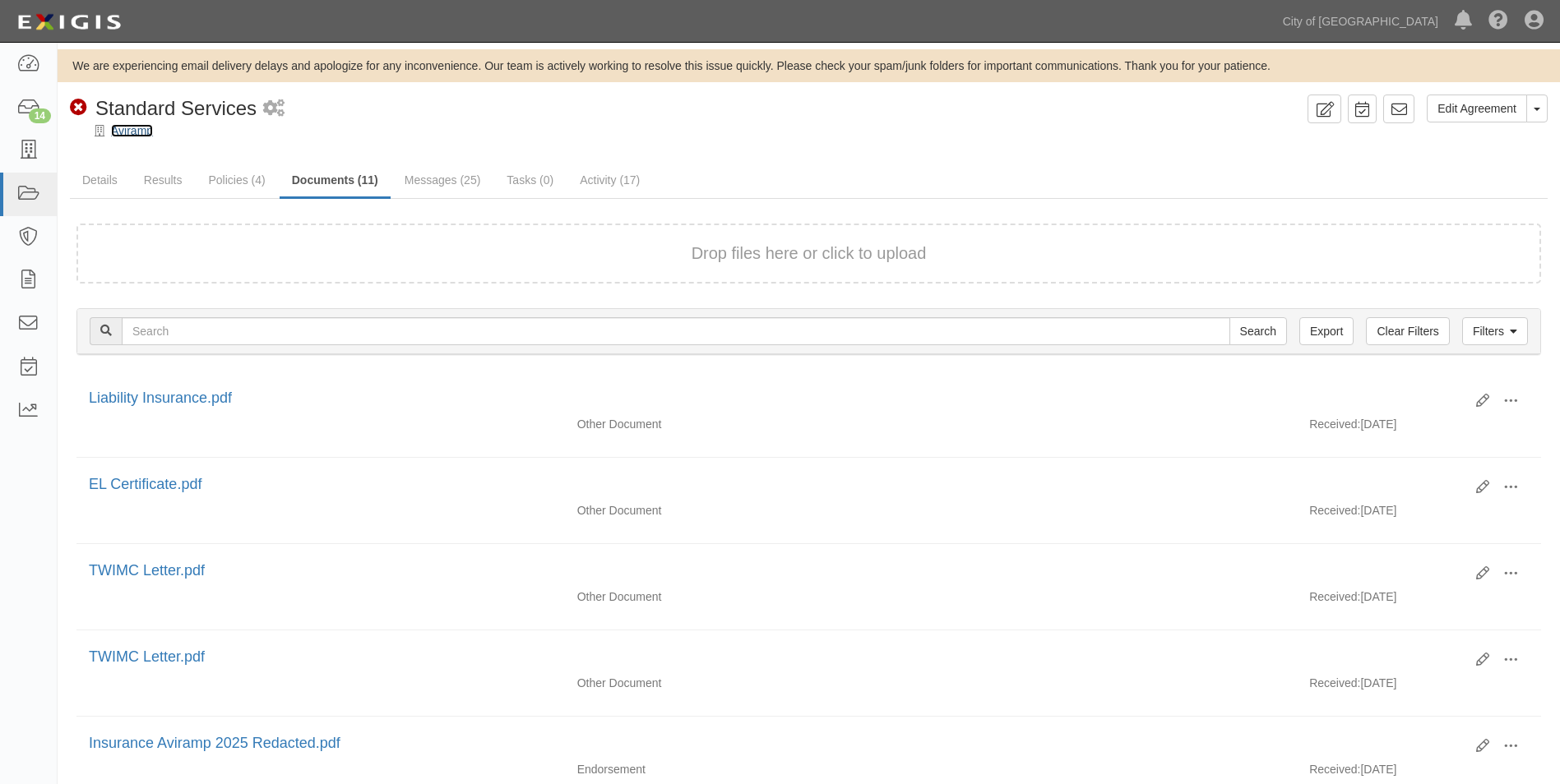
click at [138, 127] on link "Aviramp" at bounding box center [132, 131] width 42 height 14
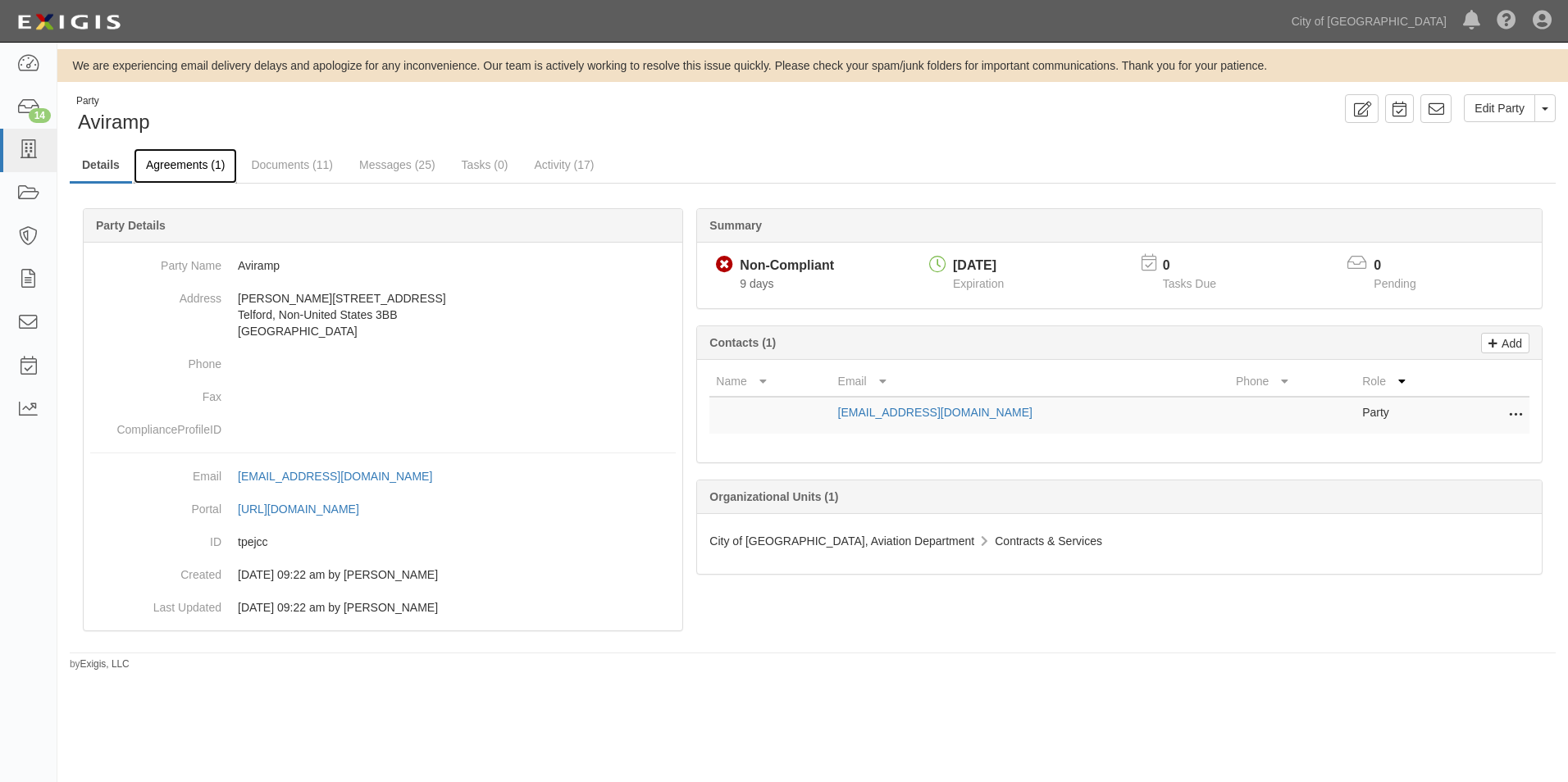
click at [200, 164] on link "Agreements (1)" at bounding box center [185, 165] width 103 height 35
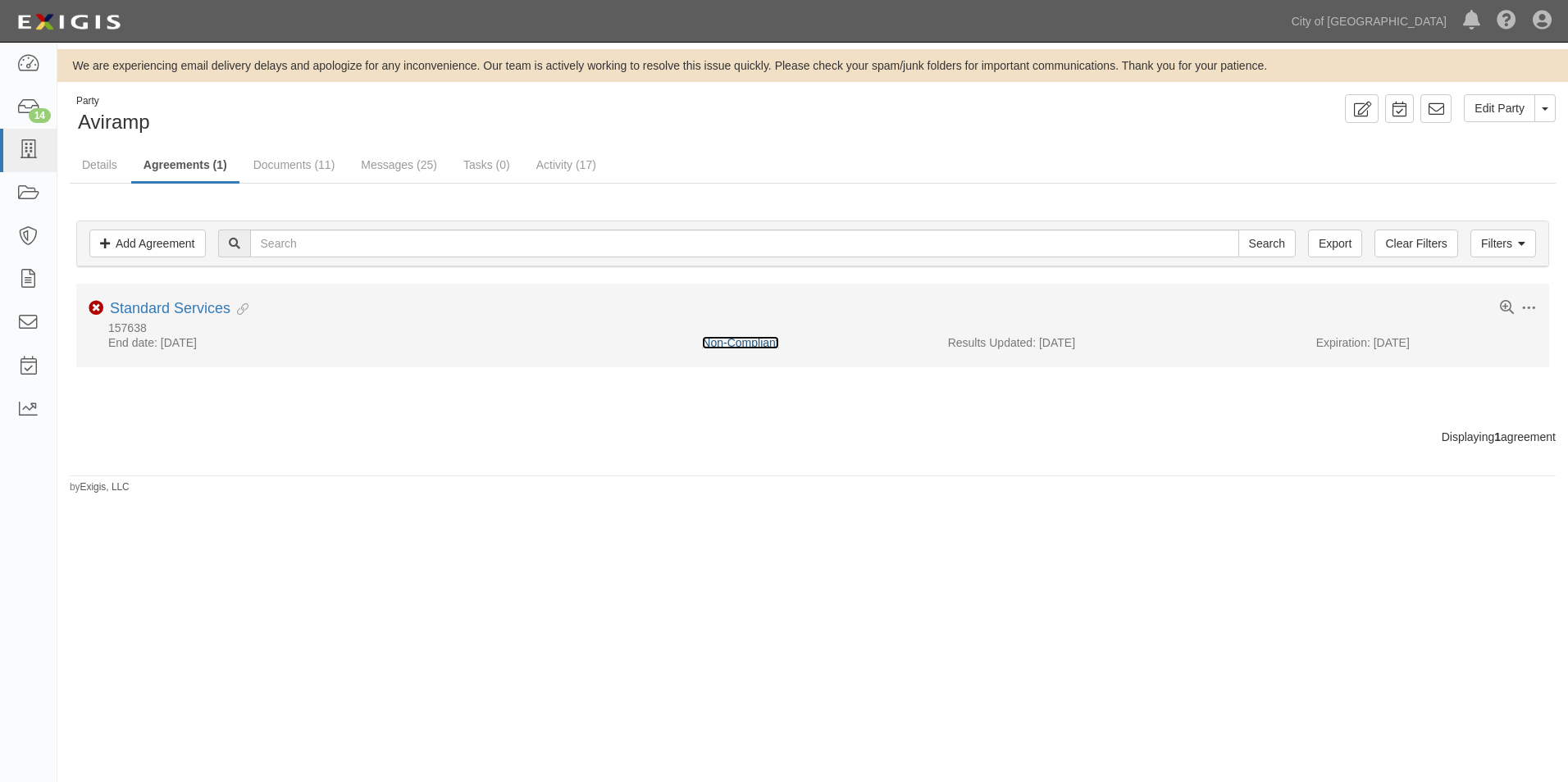
click at [749, 342] on link "Non-Compliant" at bounding box center [740, 342] width 76 height 13
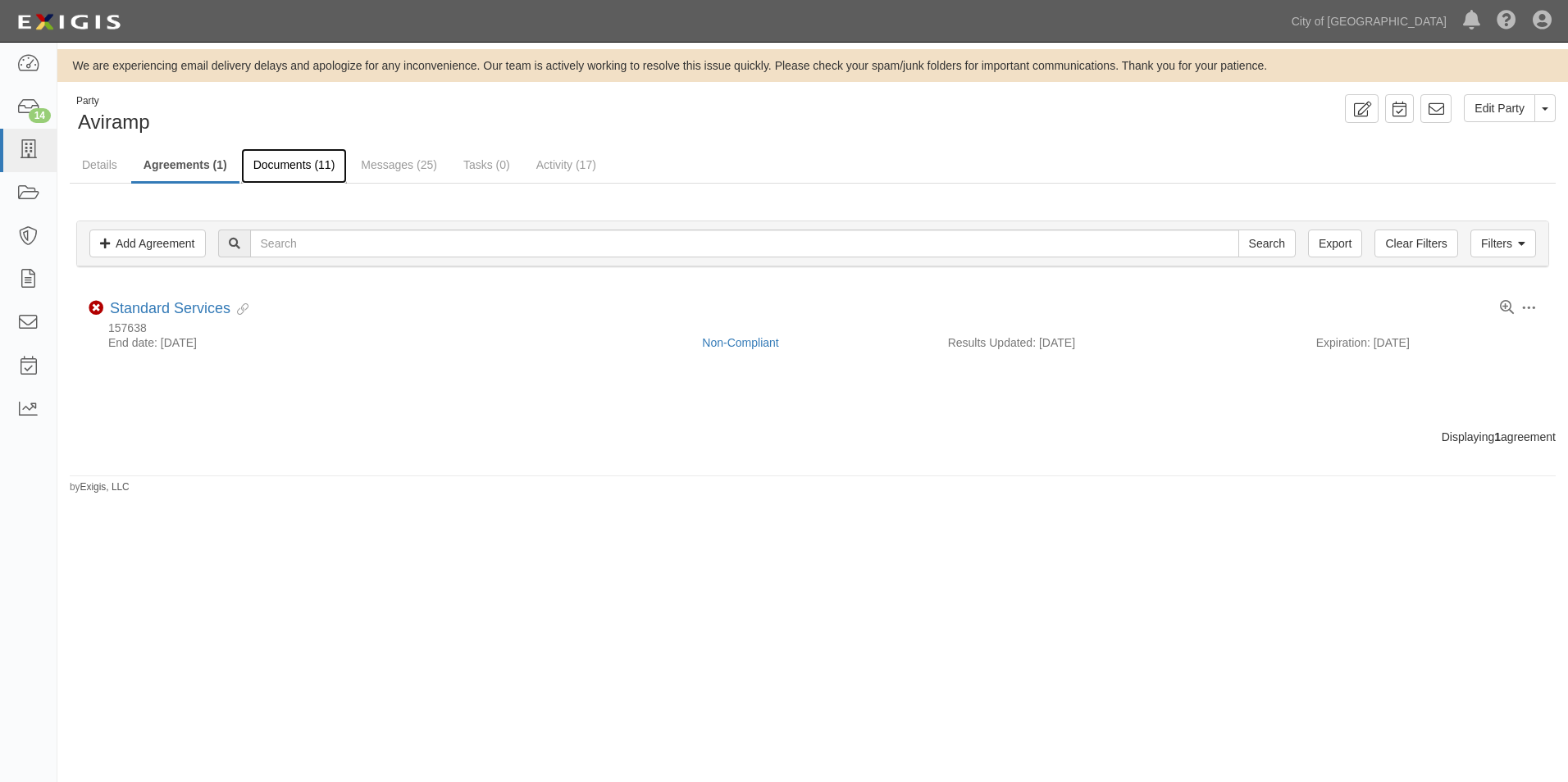
click at [293, 161] on link "Documents (11)" at bounding box center [294, 165] width 107 height 35
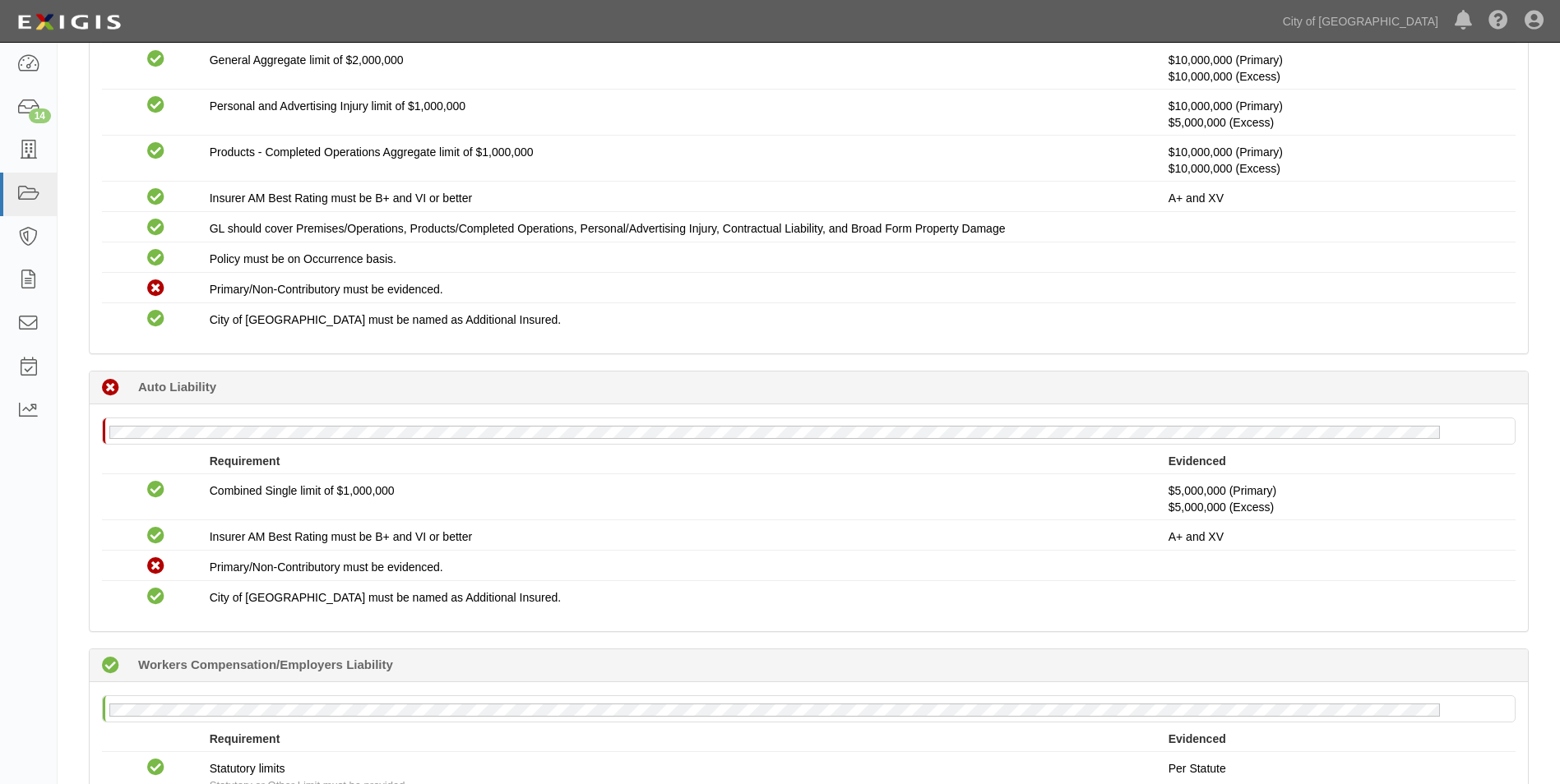
scroll to position [576, 0]
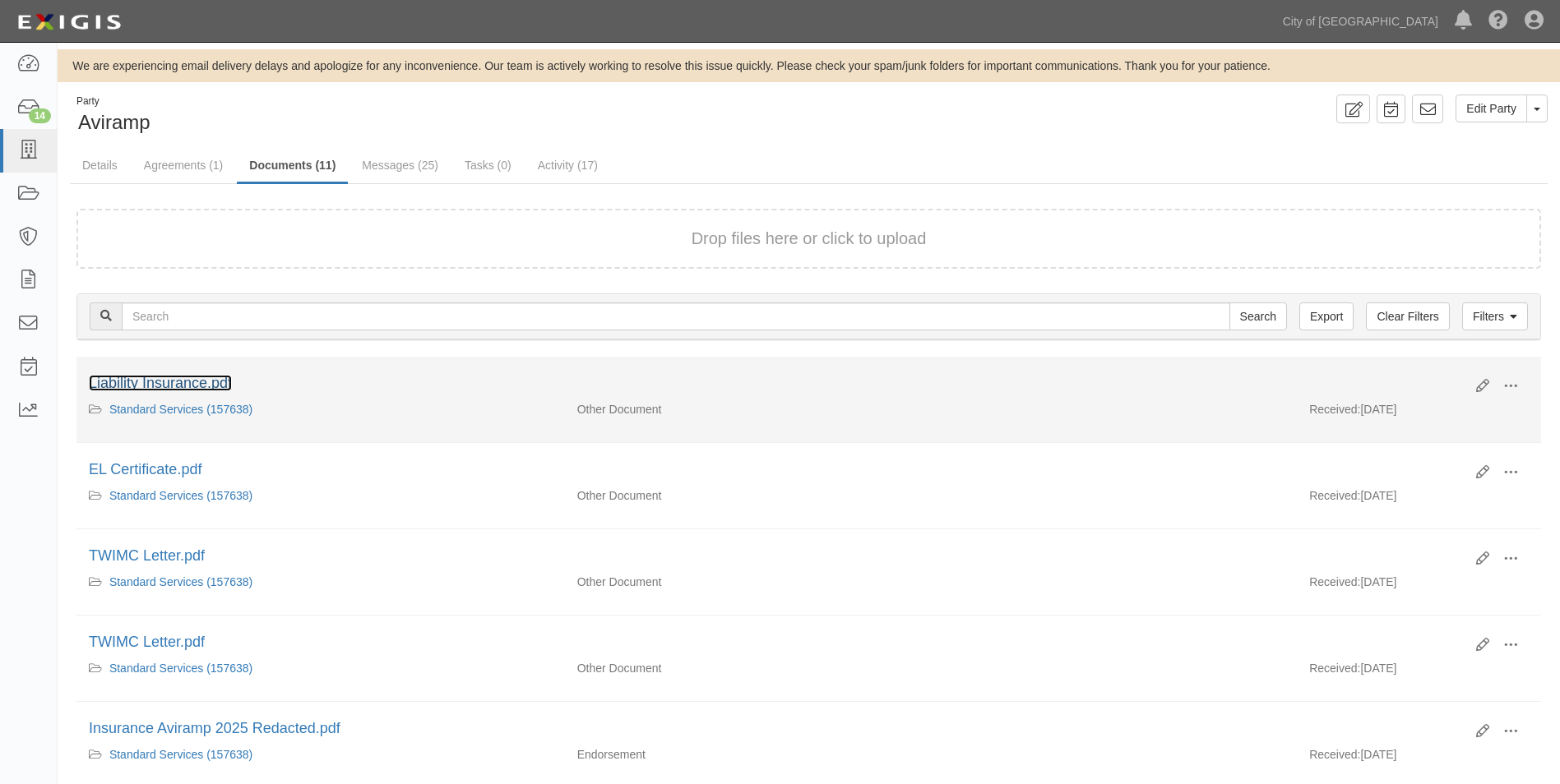
click at [159, 379] on link "Liability Insurance.pdf" at bounding box center [160, 383] width 143 height 16
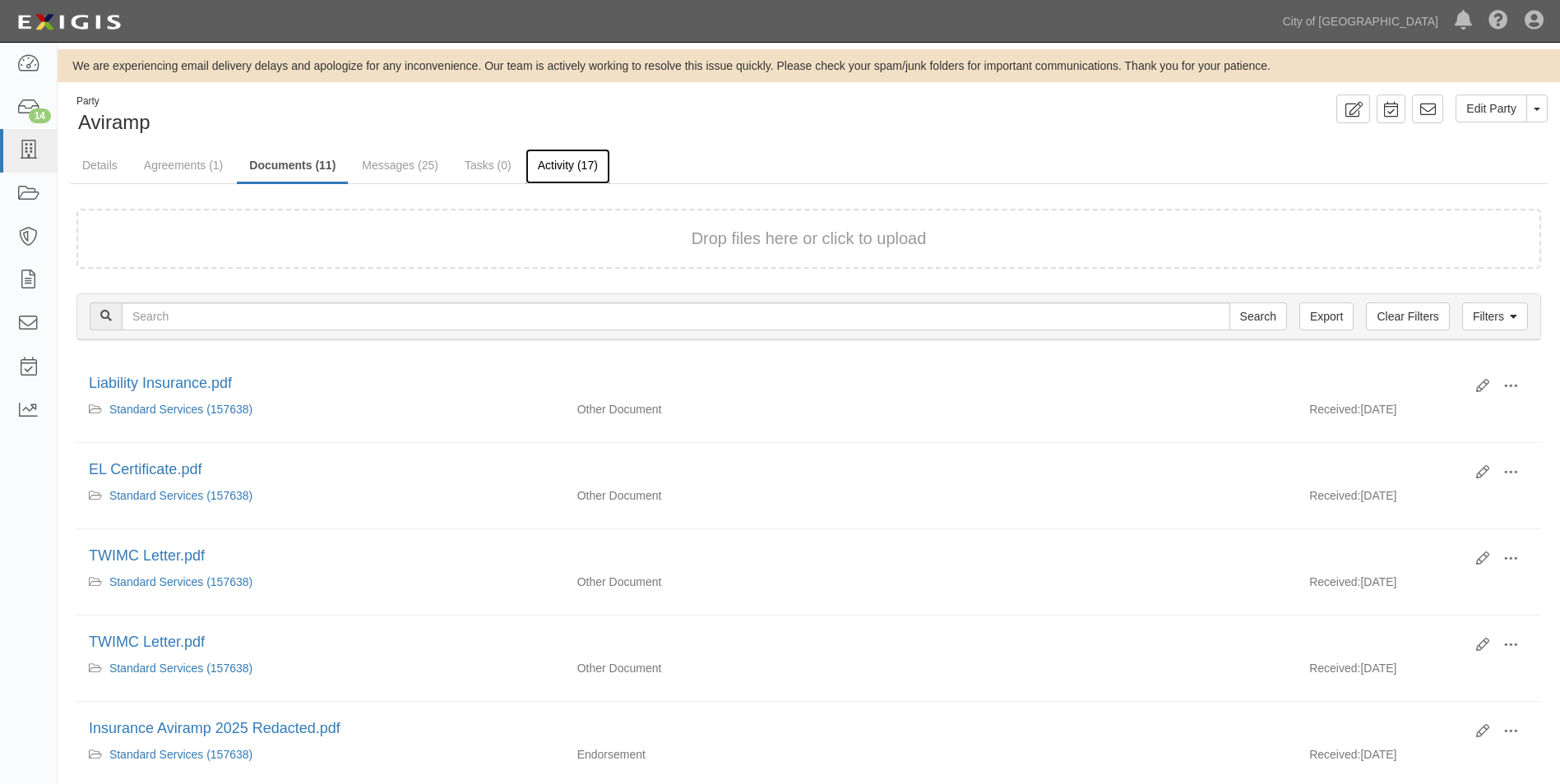
click at [546, 169] on link "Activity (17)" at bounding box center [568, 166] width 85 height 35
click at [174, 169] on link "Agreements (1)" at bounding box center [183, 166] width 104 height 35
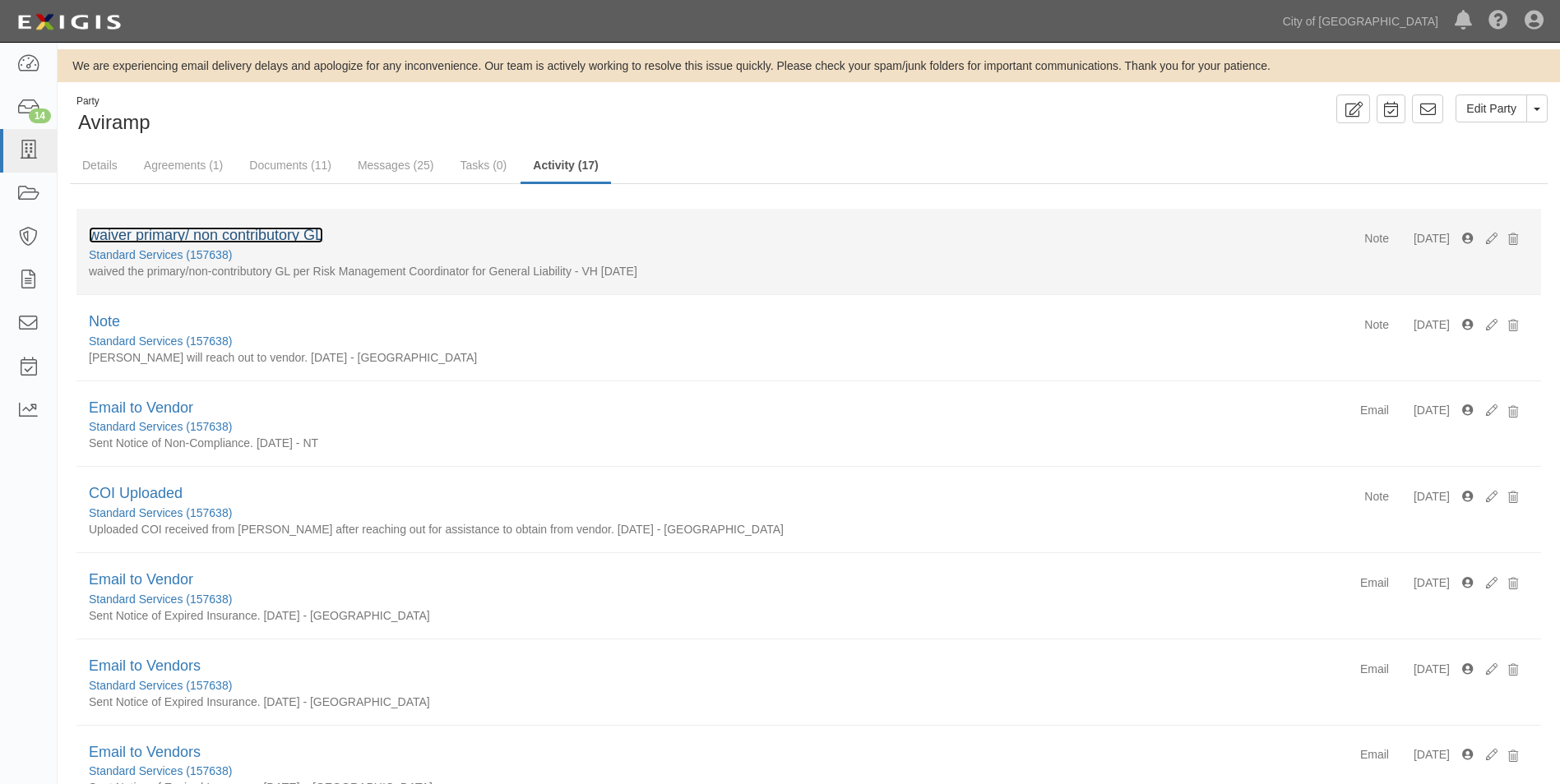
click at [230, 234] on link "waiver primary/ non contributory GL" at bounding box center [206, 235] width 234 height 16
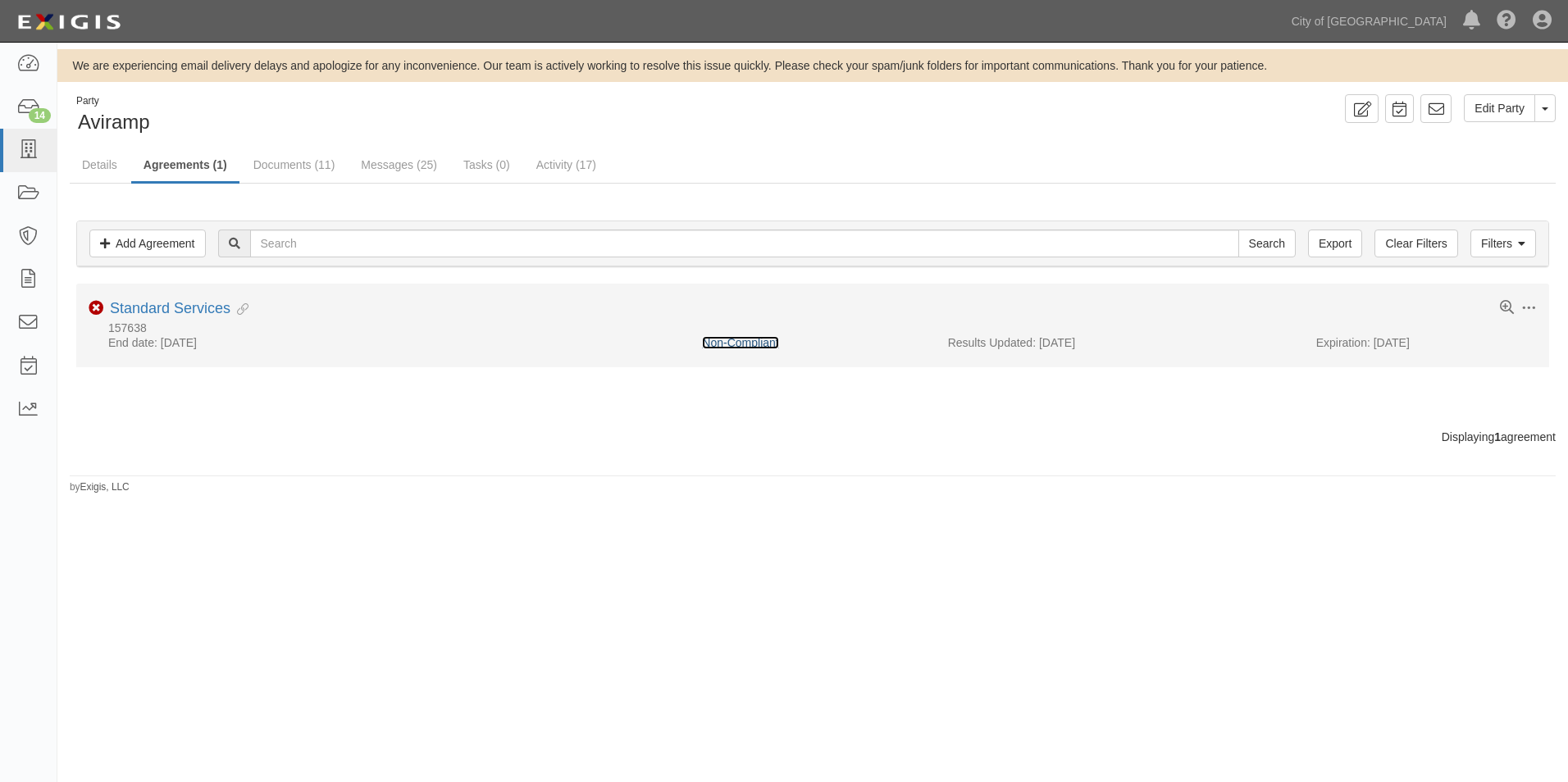
click at [753, 345] on link "Non-Compliant" at bounding box center [740, 342] width 76 height 13
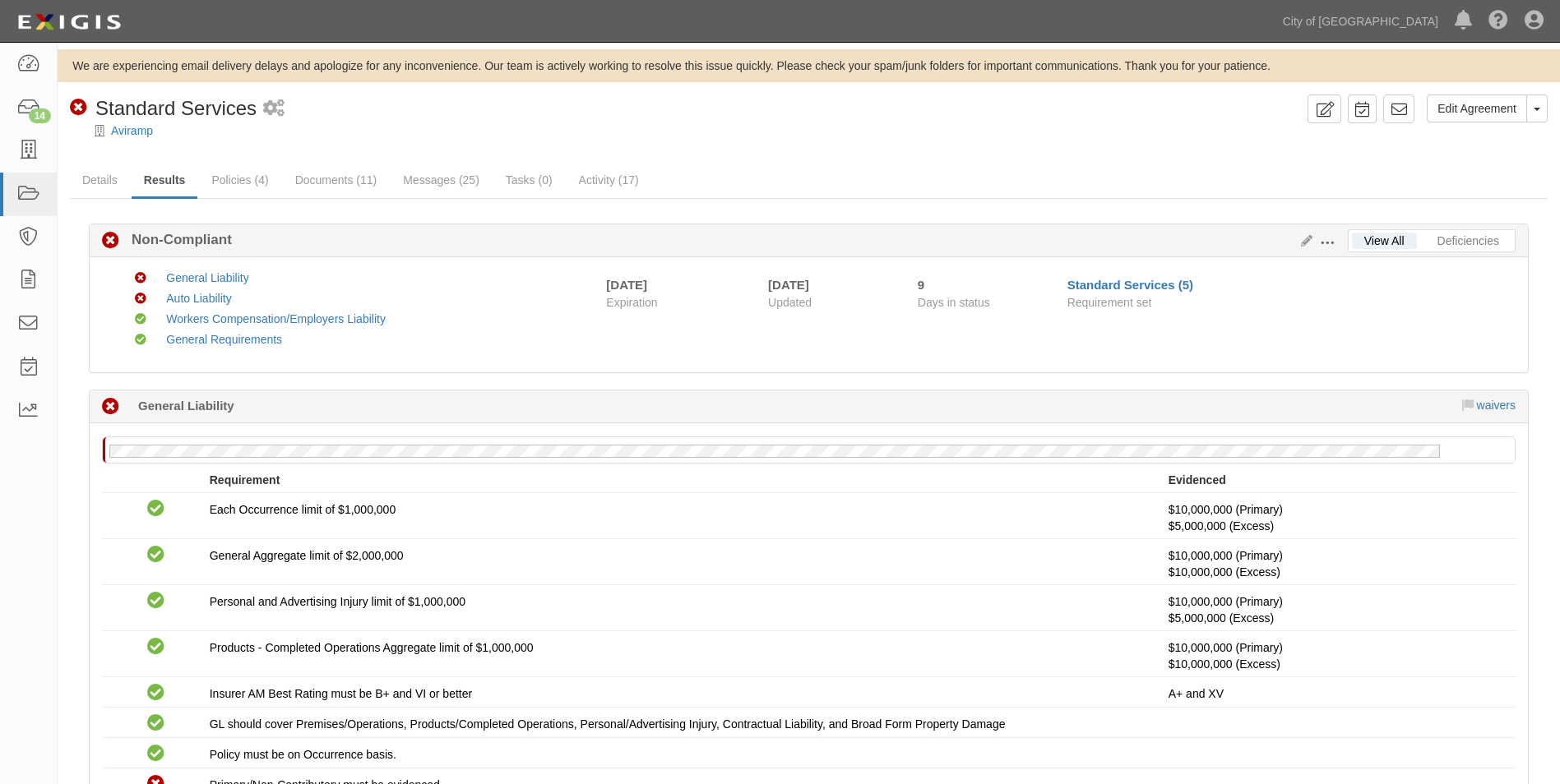
click at [1327, 240] on span at bounding box center [1327, 243] width 14 height 14
click at [1374, 237] on link "Edit Requirements" at bounding box center [1402, 239] width 130 height 30
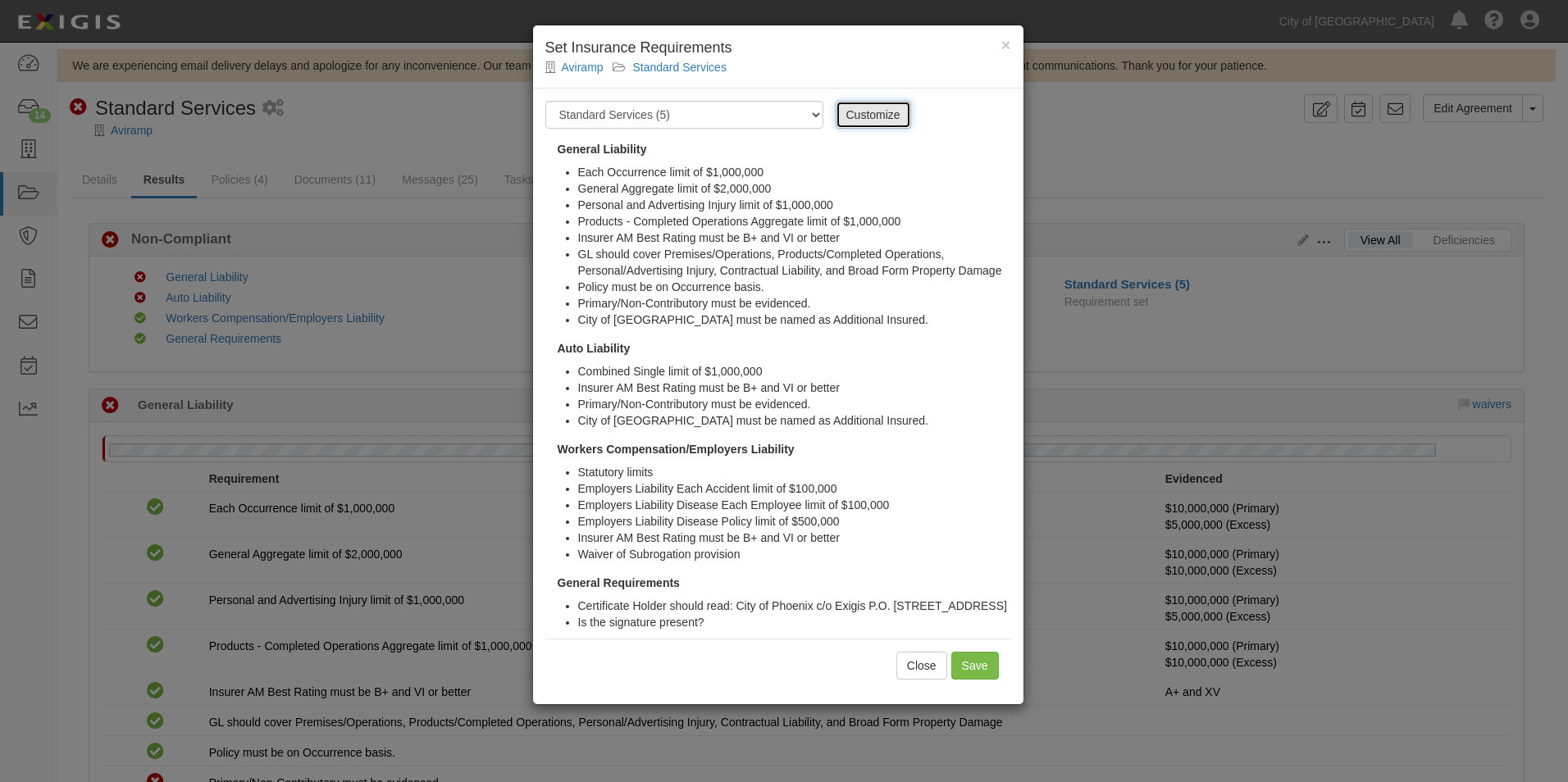
click at [868, 113] on link "Customize" at bounding box center [874, 114] width 76 height 28
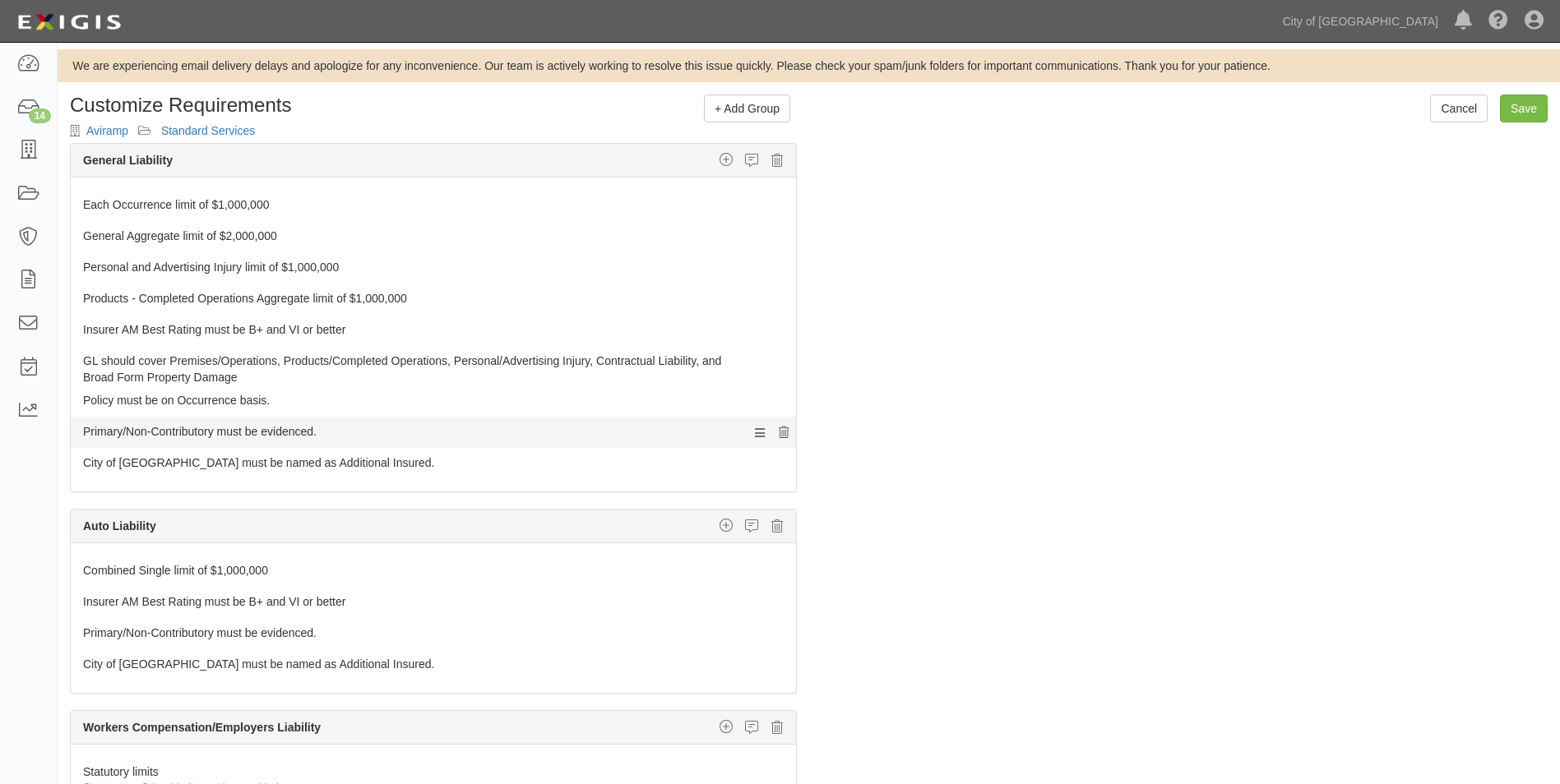
click at [779, 431] on icon at bounding box center [783, 433] width 10 height 12
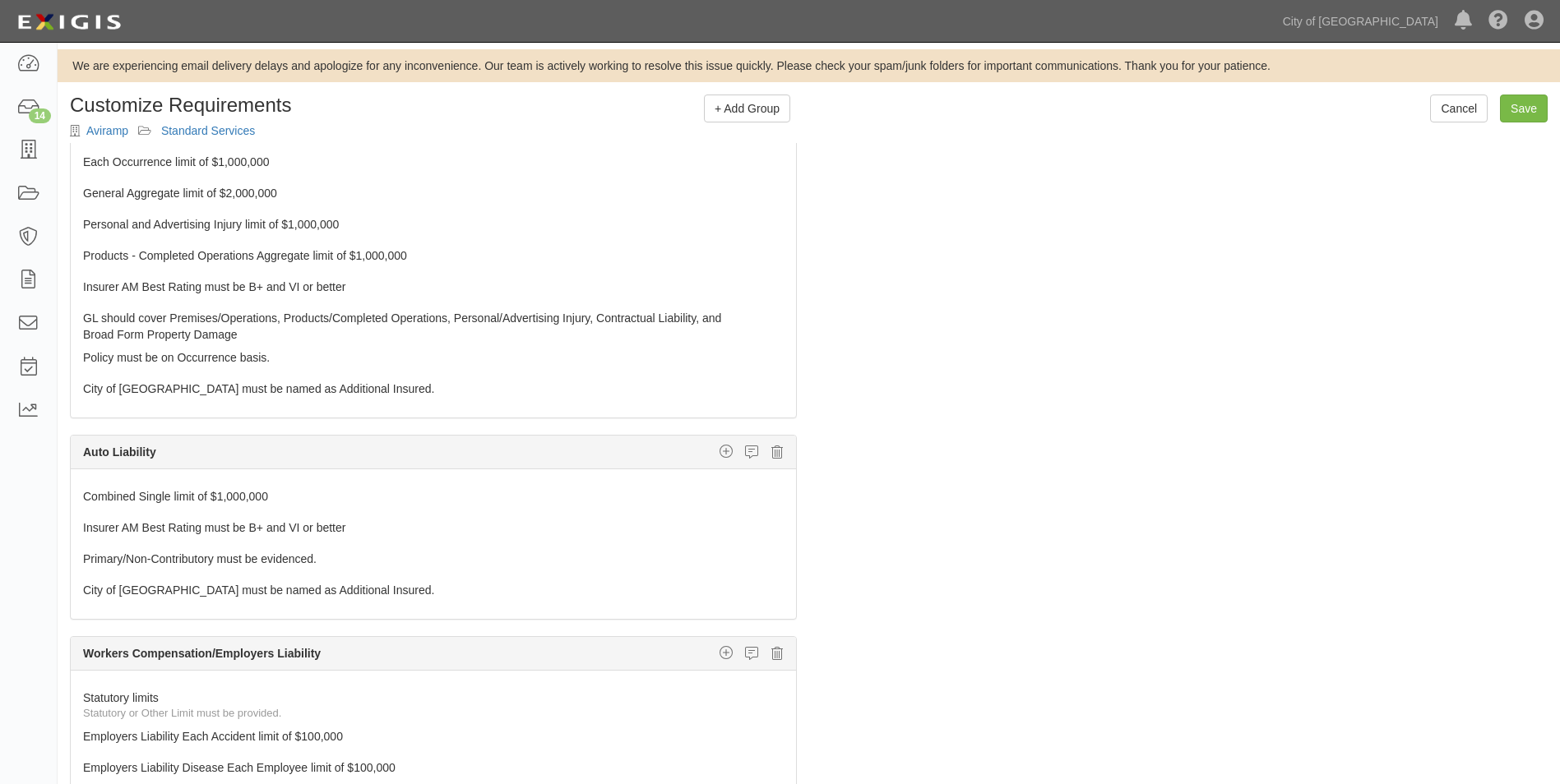
scroll to position [82, 0]
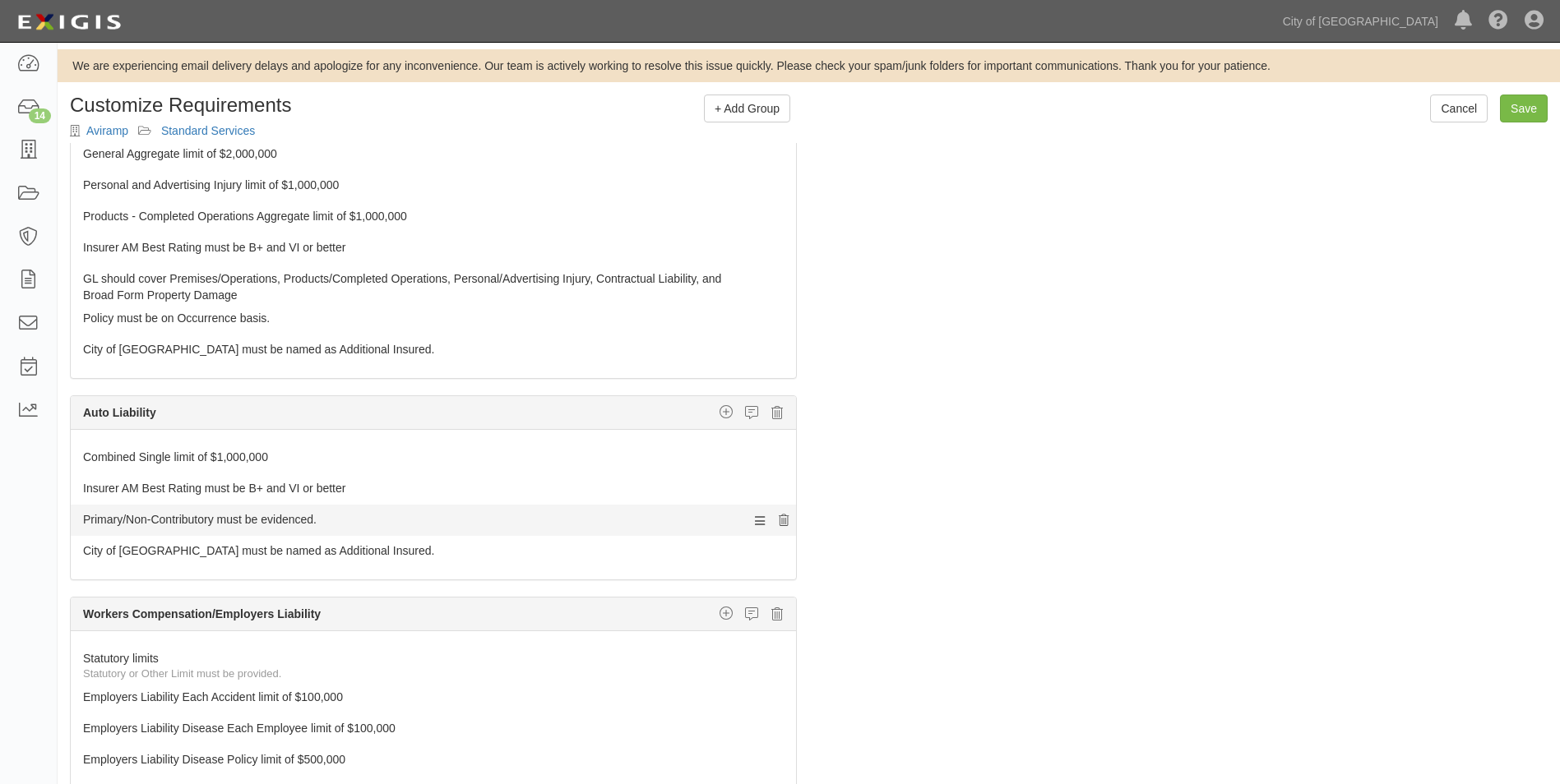
click at [779, 521] on icon at bounding box center [783, 521] width 10 height 12
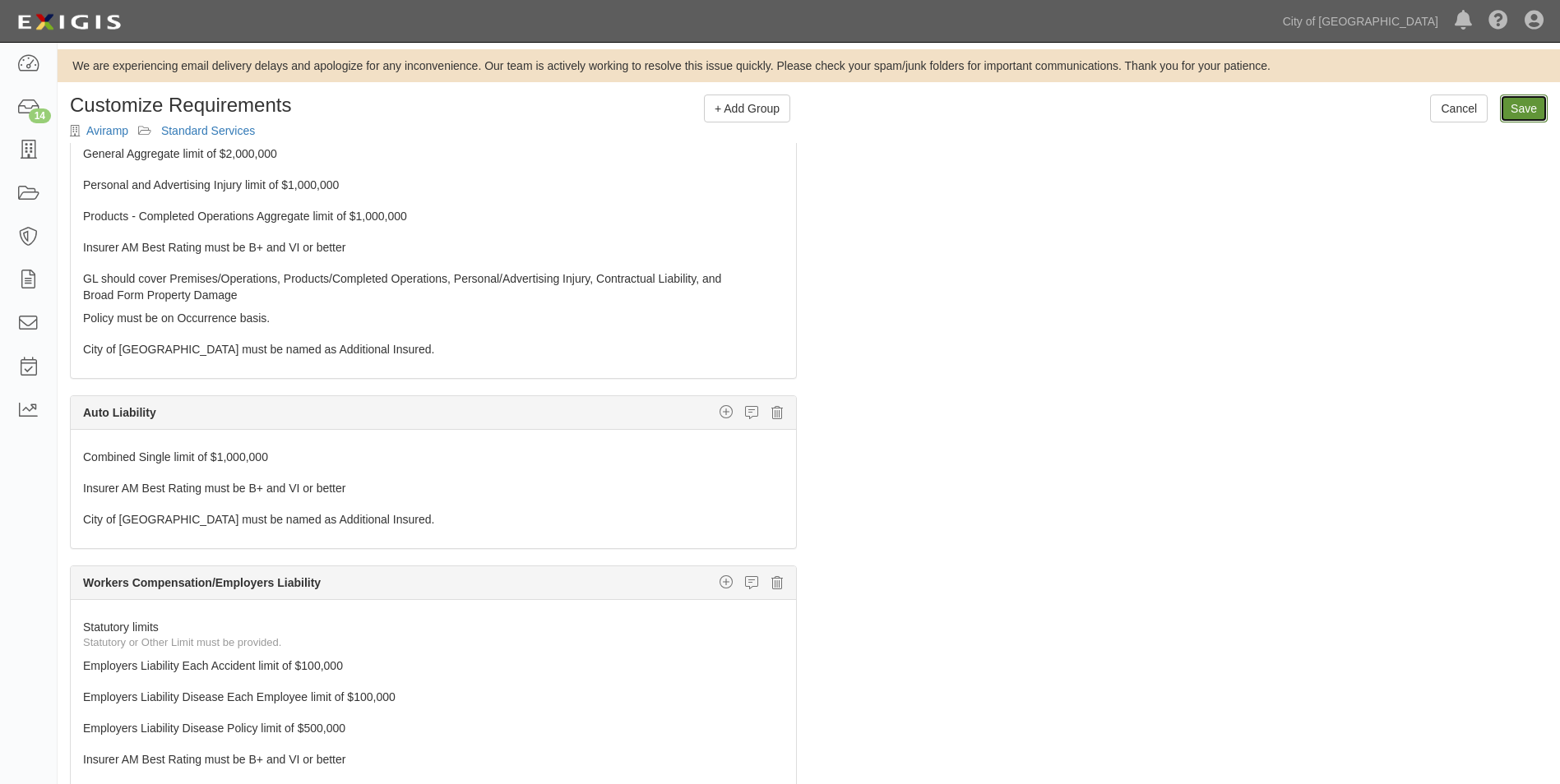
click at [1525, 105] on input "Save" at bounding box center [1523, 108] width 48 height 28
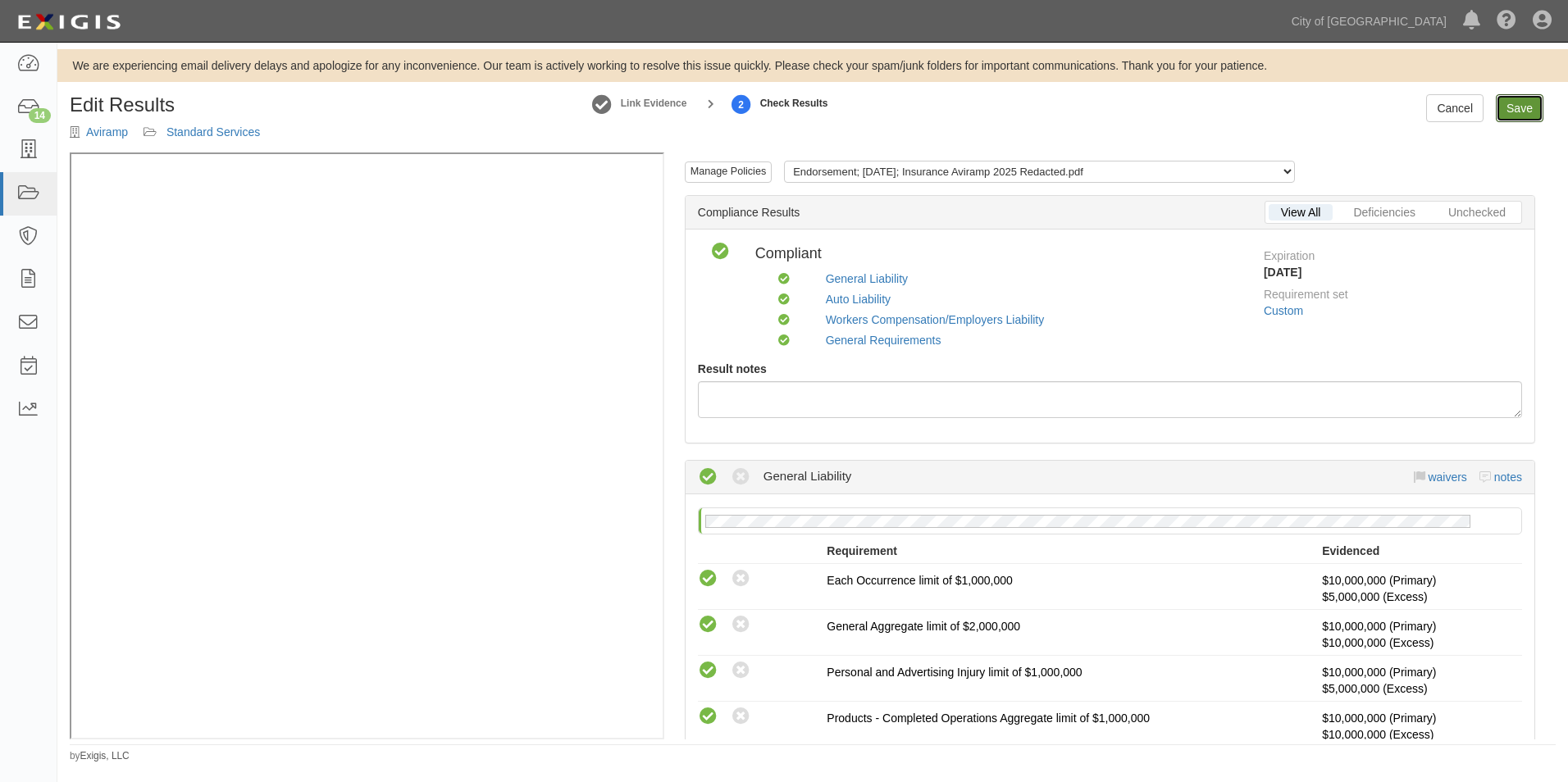
click at [1521, 104] on link "Save" at bounding box center [1519, 108] width 48 height 28
radio input "true"
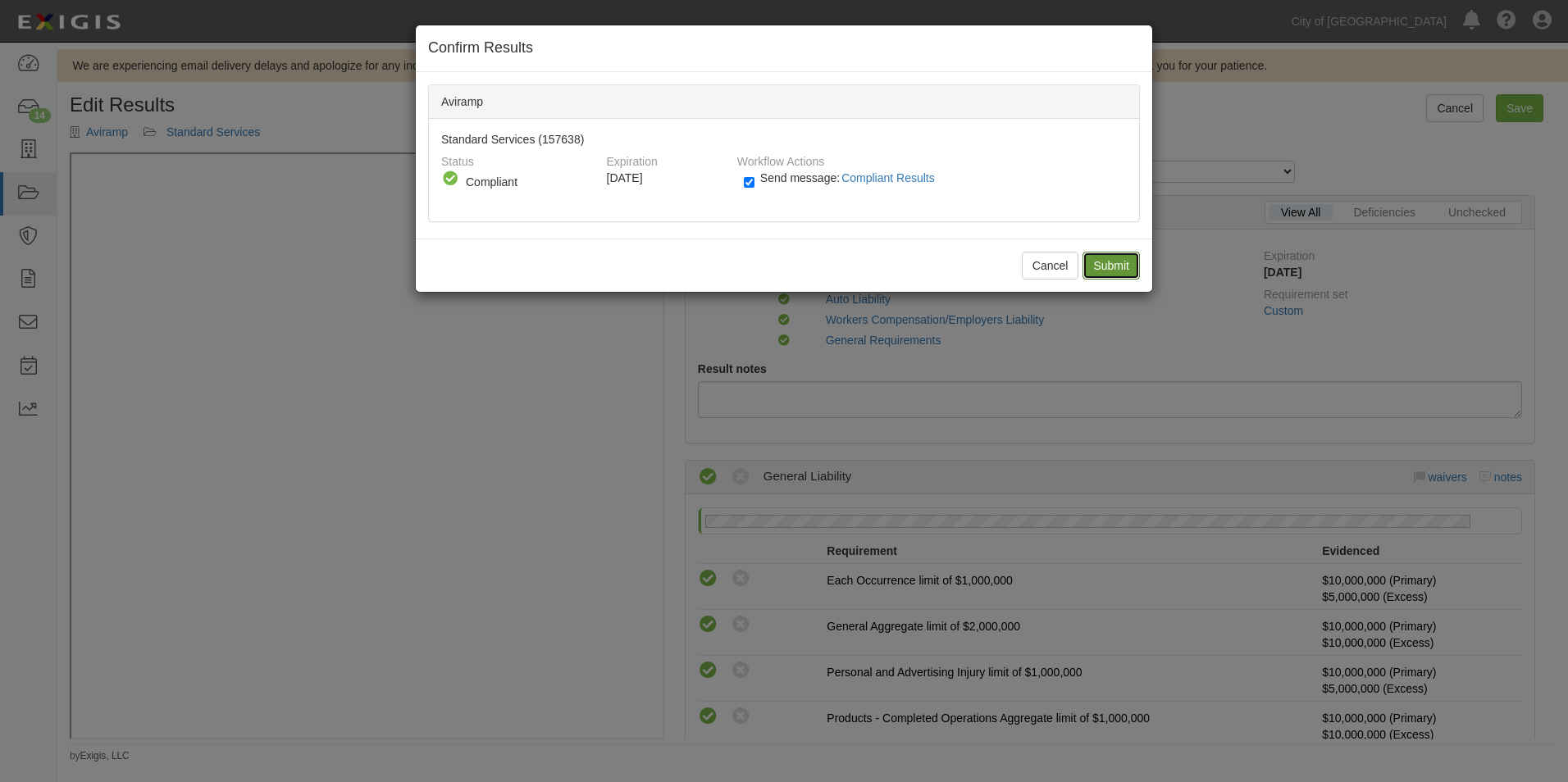
click at [1117, 263] on input "Submit" at bounding box center [1111, 265] width 58 height 28
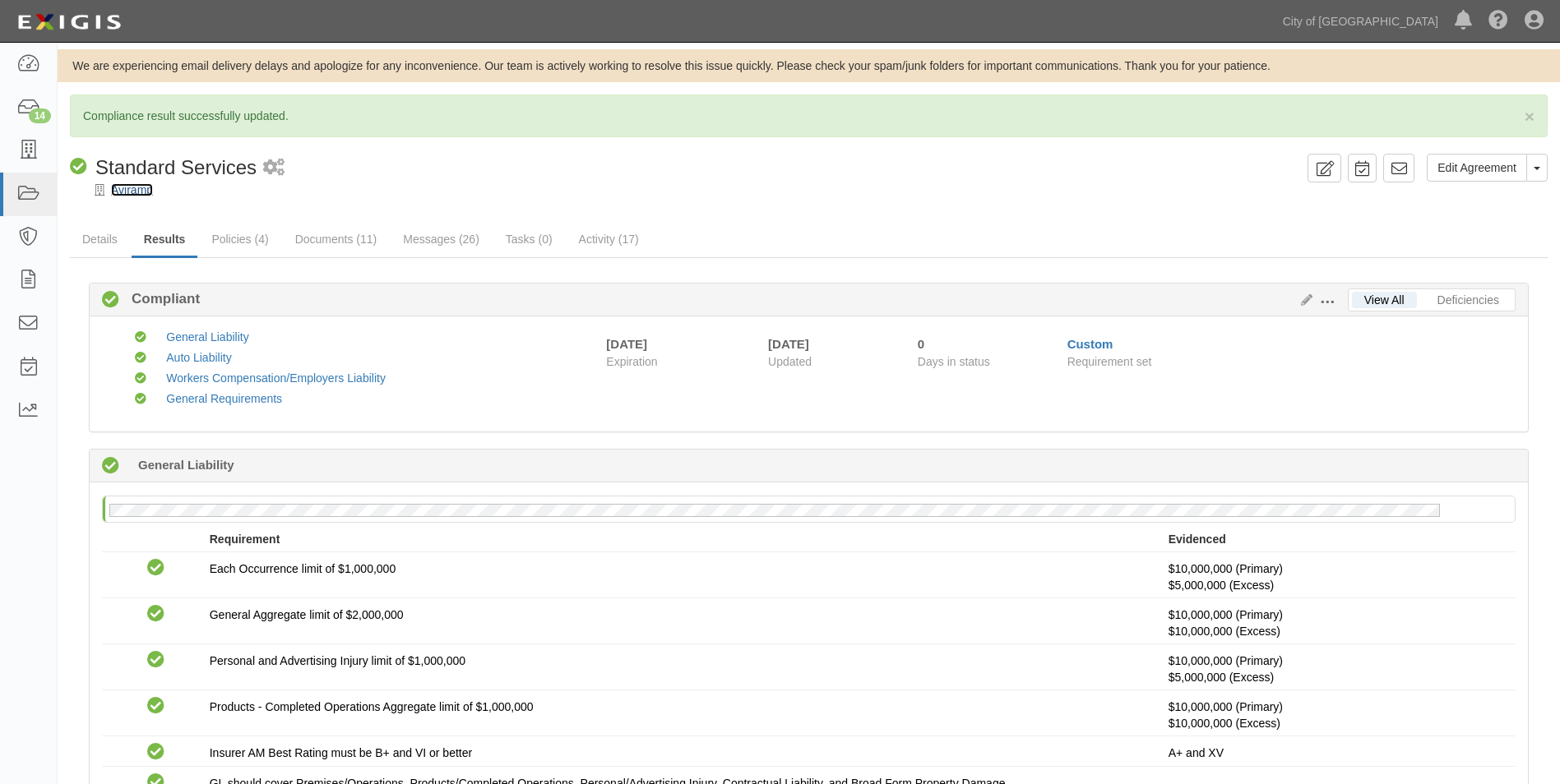
click at [140, 192] on link "Aviramp" at bounding box center [132, 189] width 42 height 14
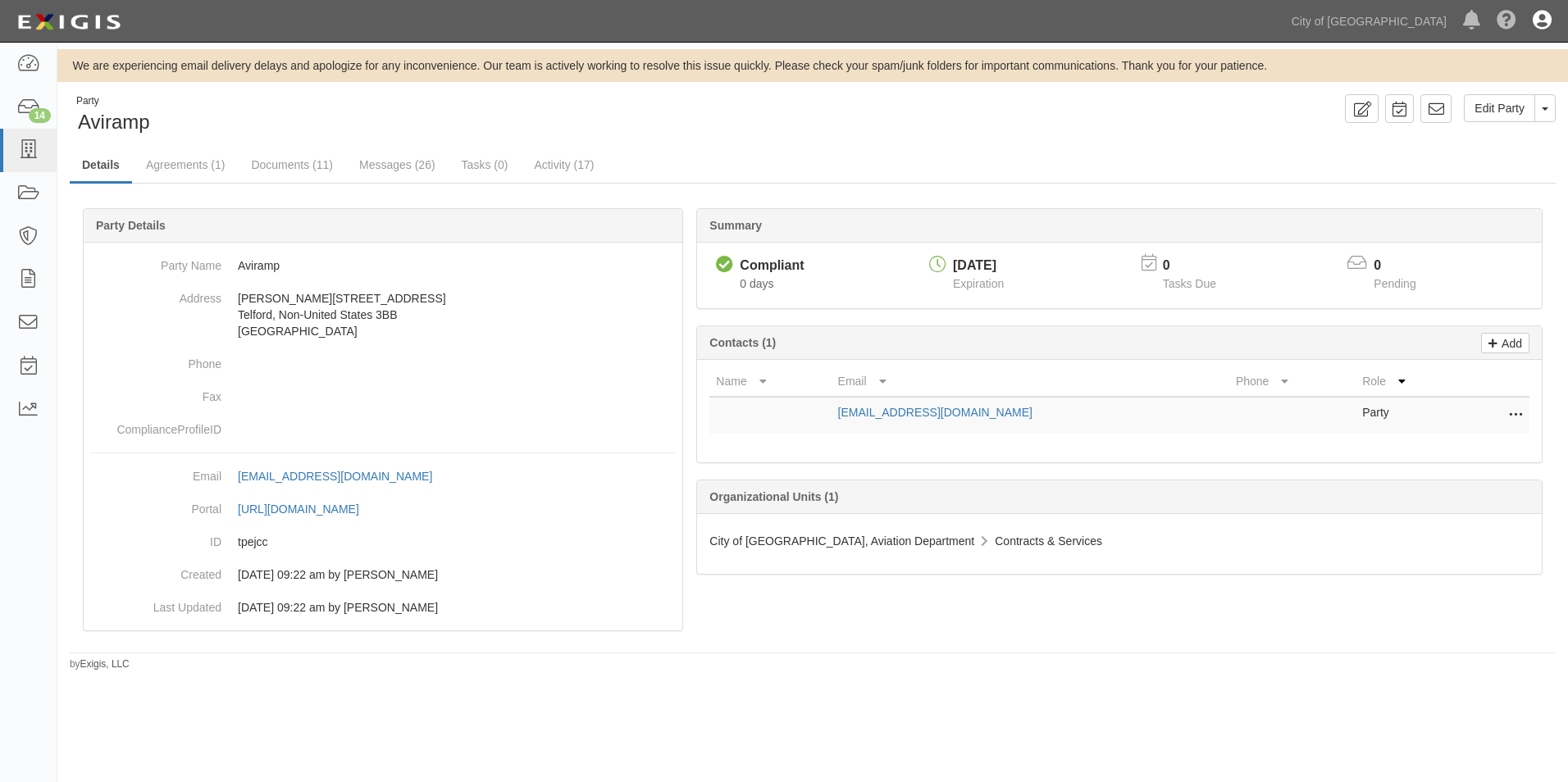
click at [1544, 20] on icon at bounding box center [1542, 22] width 19 height 20
click at [1465, 94] on link "Sign Out" at bounding box center [1494, 95] width 129 height 32
